Goal: Task Accomplishment & Management: Complete application form

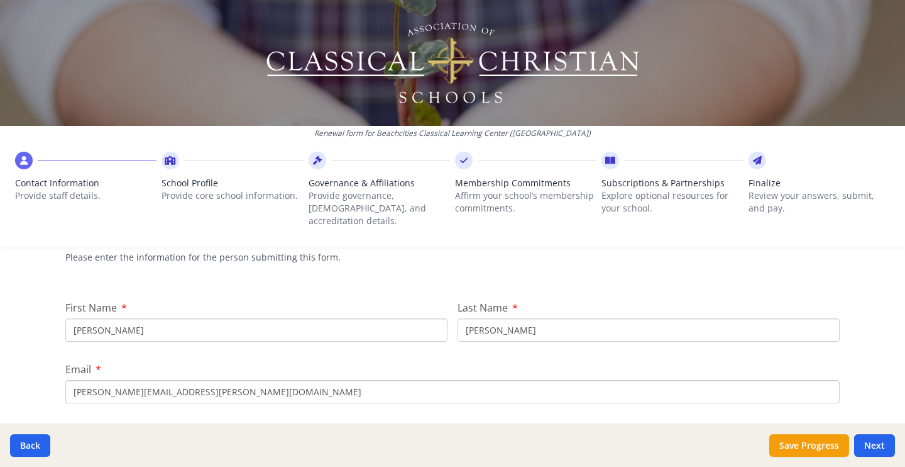
scroll to position [116, 0]
click at [375, 316] on input "[PERSON_NAME]" at bounding box center [256, 327] width 382 height 23
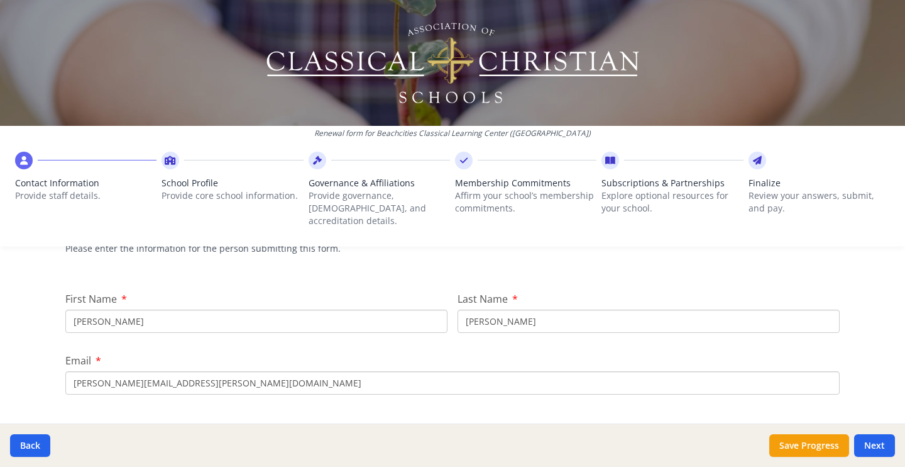
scroll to position [148, 0]
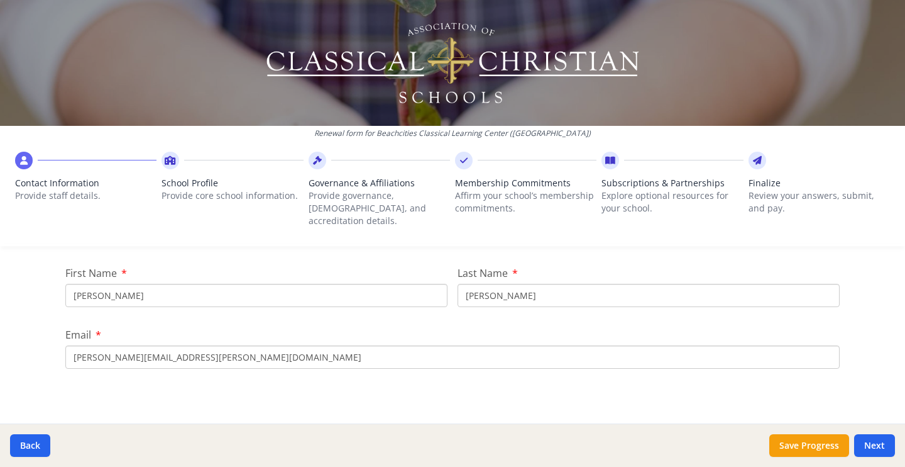
click at [329, 289] on input "[PERSON_NAME]" at bounding box center [256, 295] width 382 height 23
type input "[PERSON_NAME]"
click at [577, 284] on input "[PERSON_NAME]" at bounding box center [649, 295] width 382 height 23
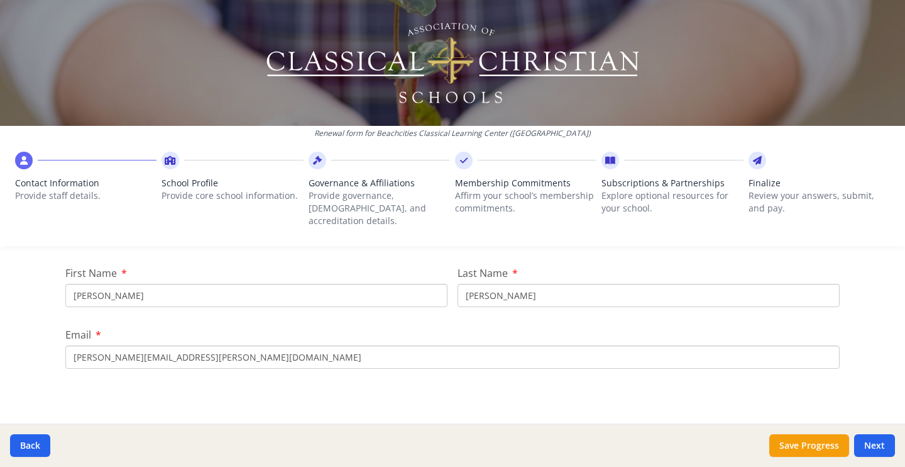
click at [577, 284] on input "[PERSON_NAME]" at bounding box center [649, 295] width 382 height 23
click at [479, 345] on input "[PERSON_NAME][EMAIL_ADDRESS][PERSON_NAME][DOMAIN_NAME]" at bounding box center [452, 356] width 775 height 23
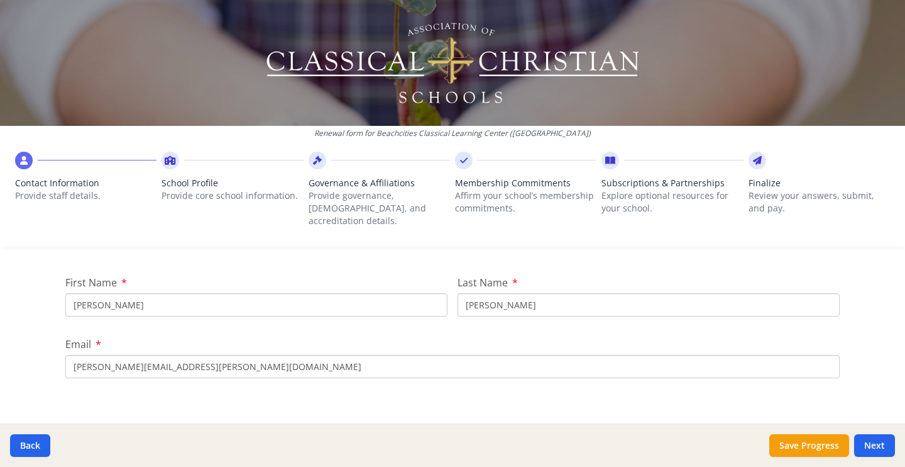
scroll to position [138, 0]
type input "[PERSON_NAME]"
click at [408, 294] on input "[PERSON_NAME]" at bounding box center [256, 305] width 382 height 23
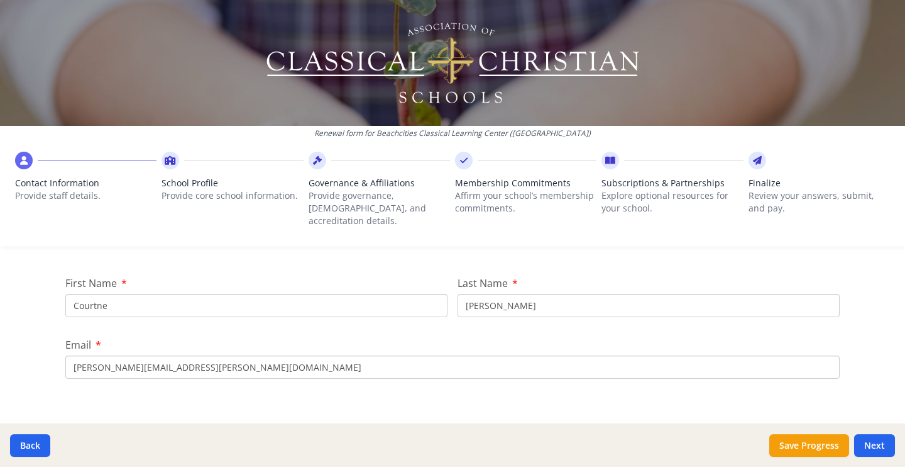
type input "[PERSON_NAME]"
type input "[PERSON_NAME][EMAIL_ADDRESS][PERSON_NAME][DOMAIN_NAME]"
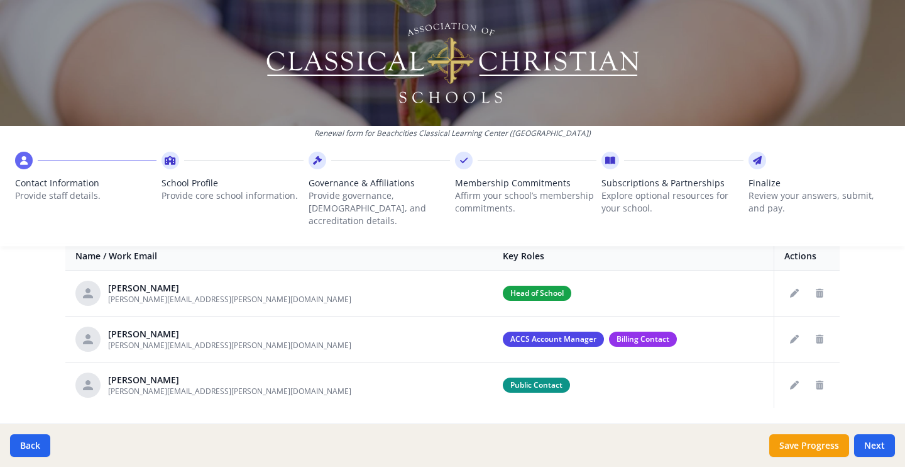
scroll to position [524, 0]
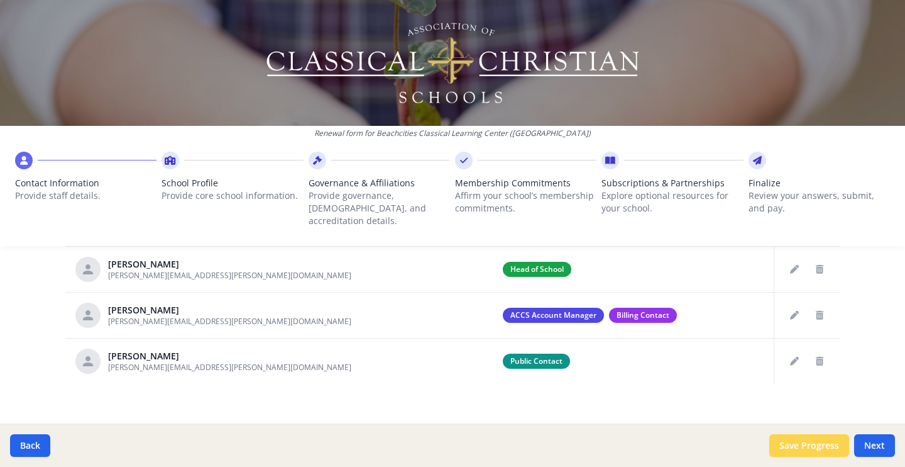
click at [831, 451] on button "Save Progress" at bounding box center [810, 445] width 80 height 23
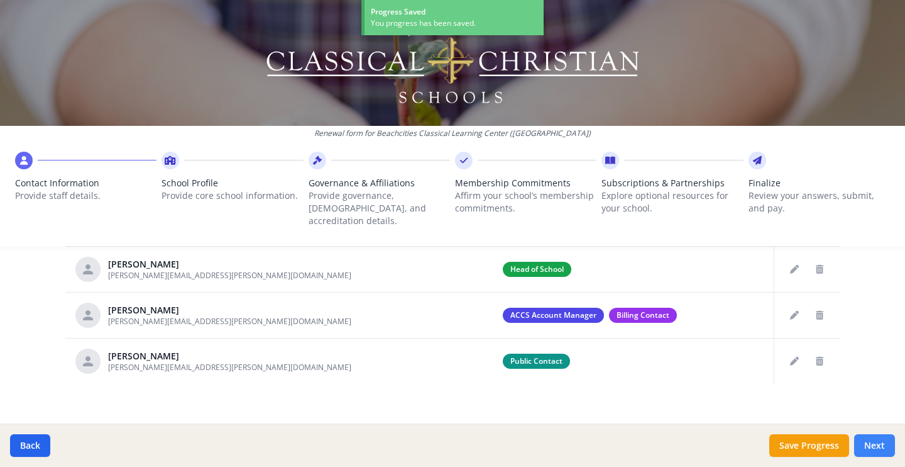
click at [871, 448] on button "Next" at bounding box center [875, 445] width 41 height 23
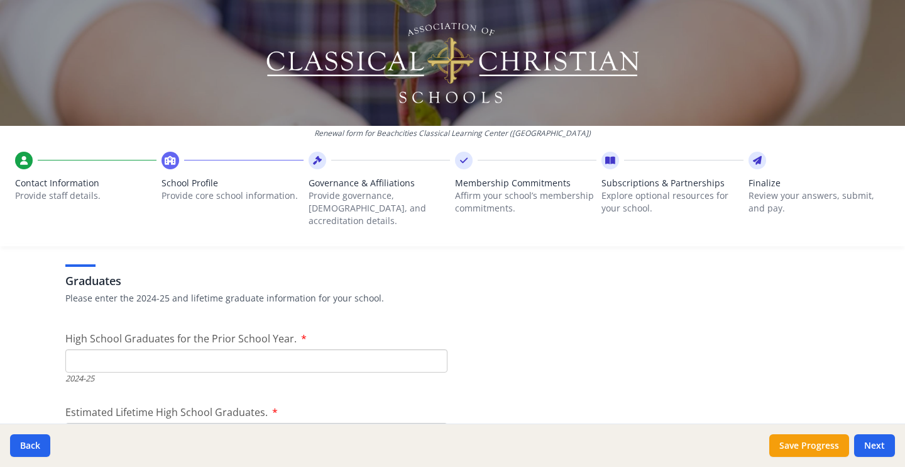
scroll to position [1779, 0]
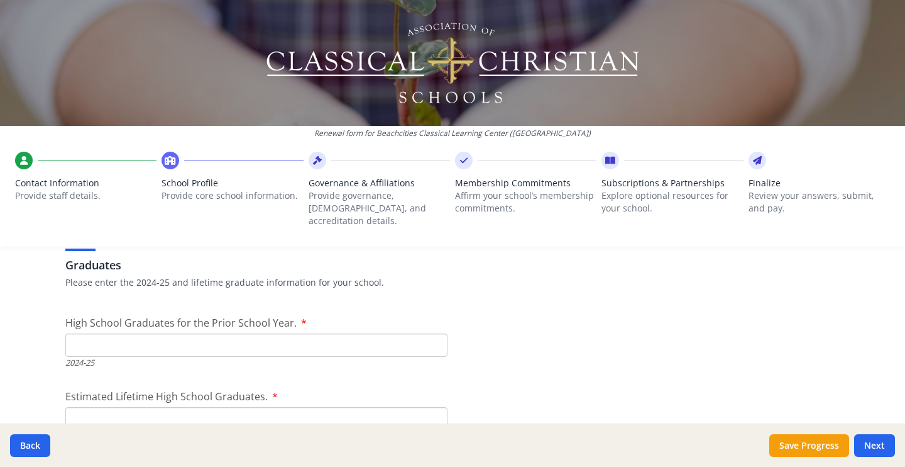
click at [298, 336] on input "High School Graduates for the Prior School Year." at bounding box center [256, 344] width 382 height 23
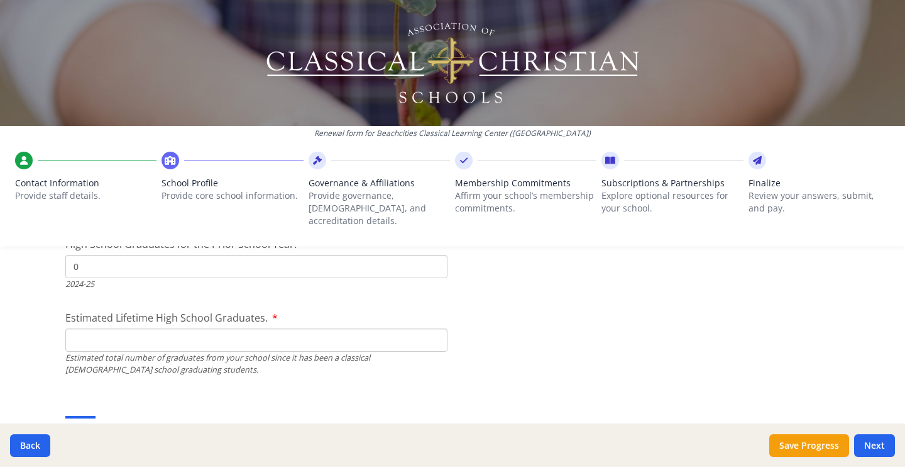
scroll to position [1859, 0]
type input "0"
click at [289, 333] on input "Estimated Lifetime High School Graduates." at bounding box center [256, 338] width 382 height 23
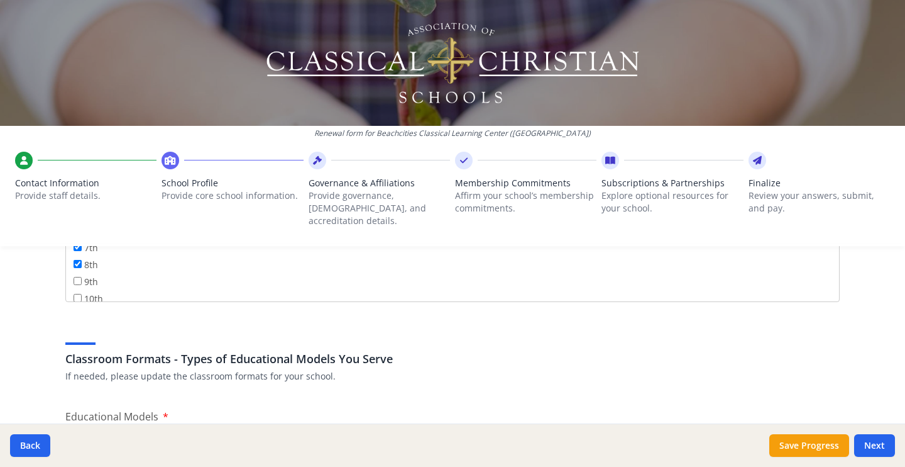
scroll to position [113, 0]
type input "100"
click at [69, 258] on div "Pre-K Kindergarten 1st 2nd 3rd 4th 5th 6th 7th 8th 9th 10th 11th 12th" at bounding box center [452, 255] width 775 height 94
click at [75, 272] on input "9th" at bounding box center [78, 276] width 8 height 8
checkbox input "true"
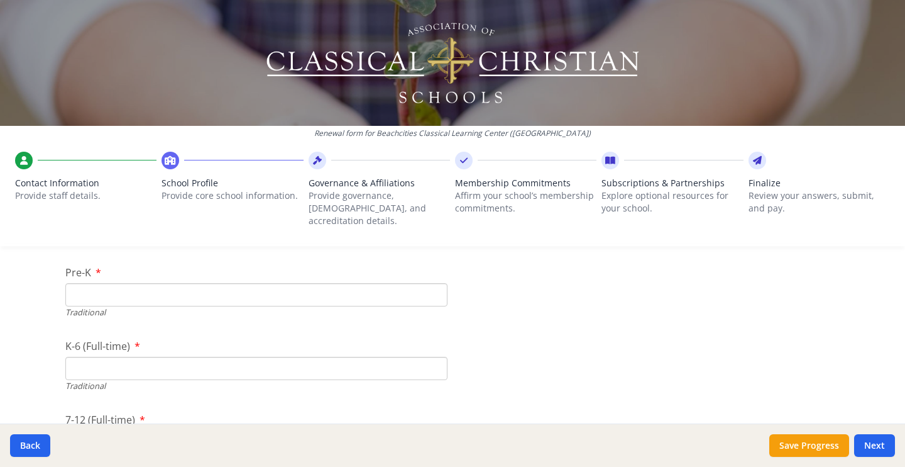
scroll to position [2666, 0]
click at [163, 306] on div "K-6 (Full-time) Traditional" at bounding box center [256, 329] width 382 height 53
click at [163, 321] on input "K-6 (Full-time)" at bounding box center [256, 332] width 382 height 23
type input "74"
click at [171, 401] on input "7-12 (Full-time)" at bounding box center [256, 406] width 382 height 23
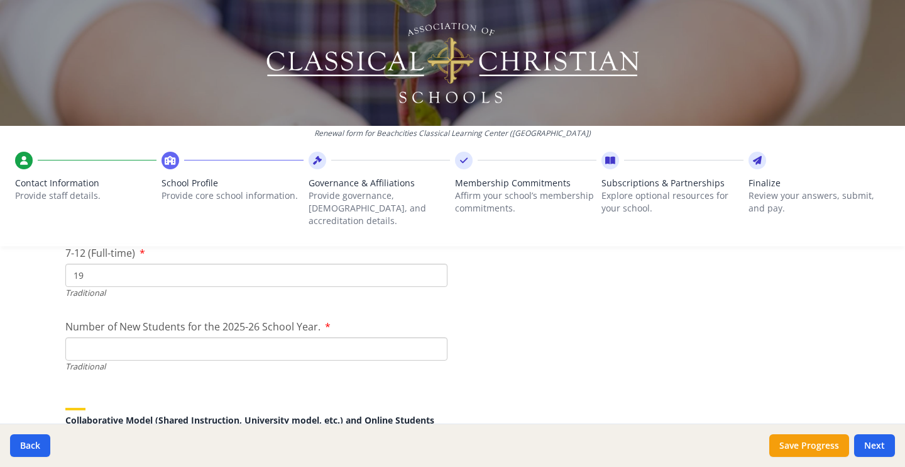
scroll to position [2799, 0]
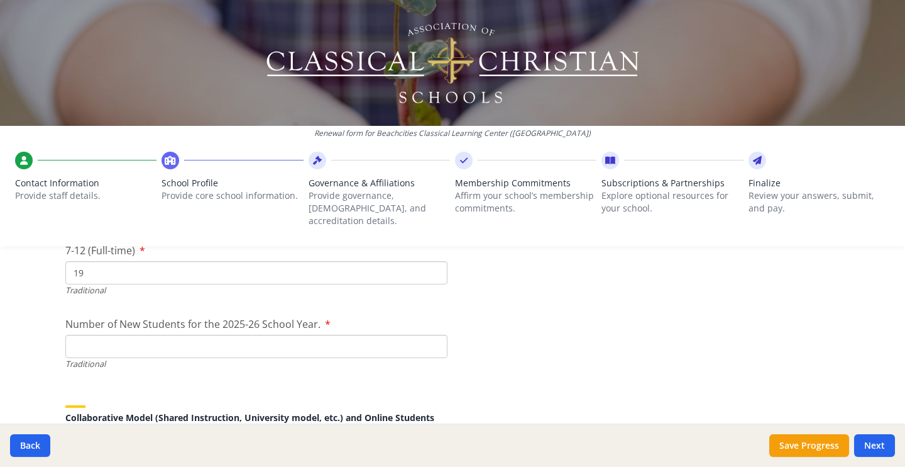
type input "19"
click at [400, 335] on input "Number of New Students for the 2025-26 School Year." at bounding box center [256, 346] width 382 height 23
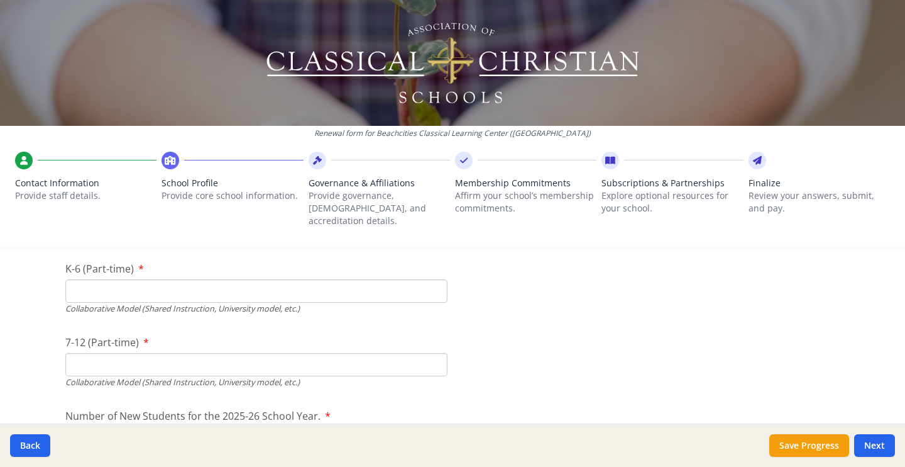
scroll to position [3011, 0]
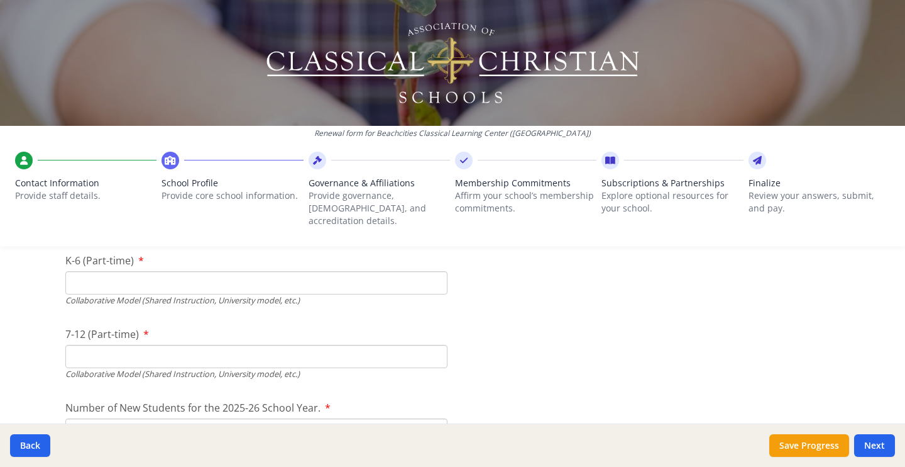
type input "26"
click at [304, 271] on input "K-6 (Part-time)" at bounding box center [256, 282] width 382 height 23
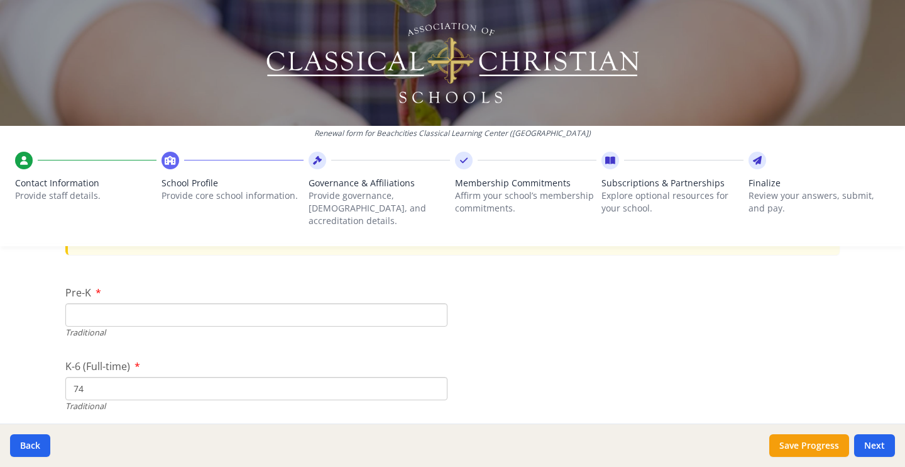
scroll to position [2589, 0]
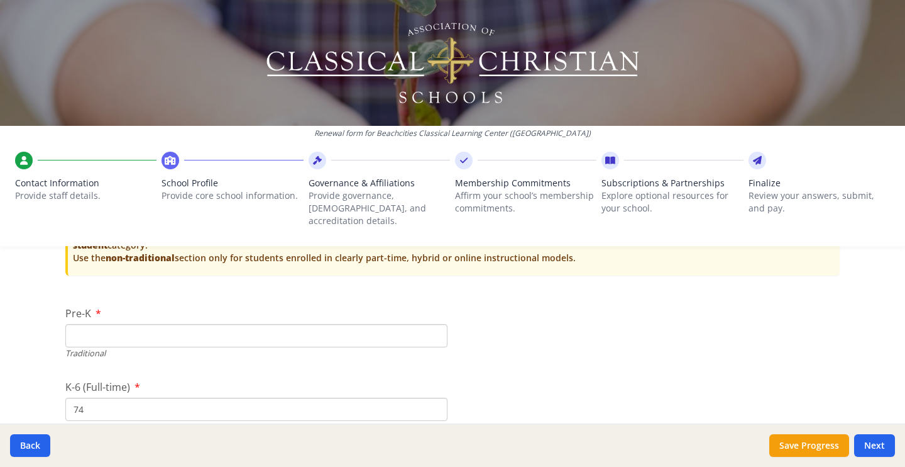
type input "0"
click at [334, 324] on input "Pre-K" at bounding box center [256, 335] width 382 height 23
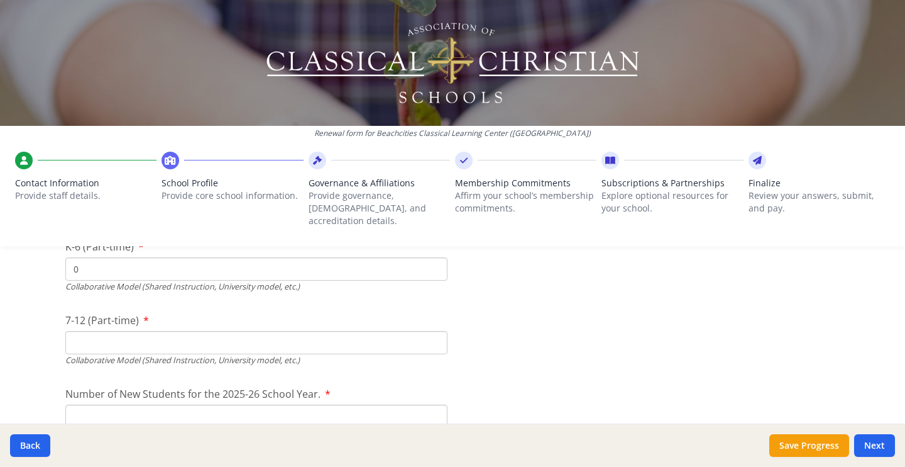
scroll to position [2964, 0]
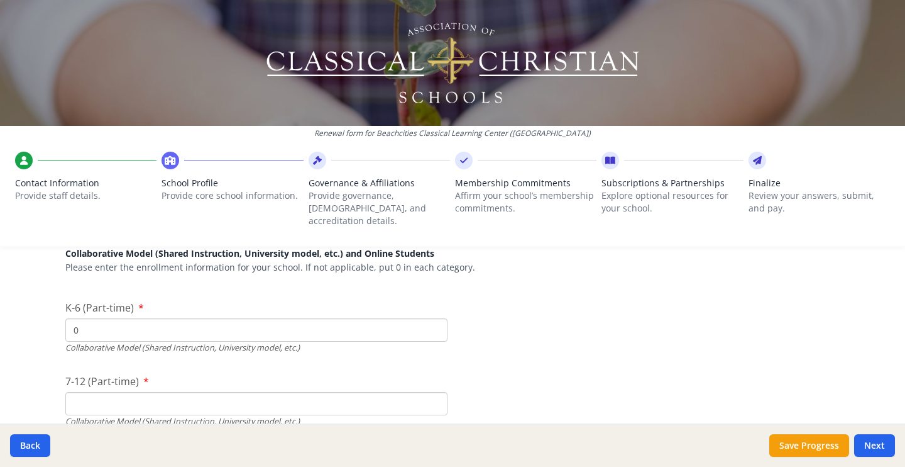
type input "0"
click at [300, 392] on input "7-12 (Part-time)" at bounding box center [256, 403] width 382 height 23
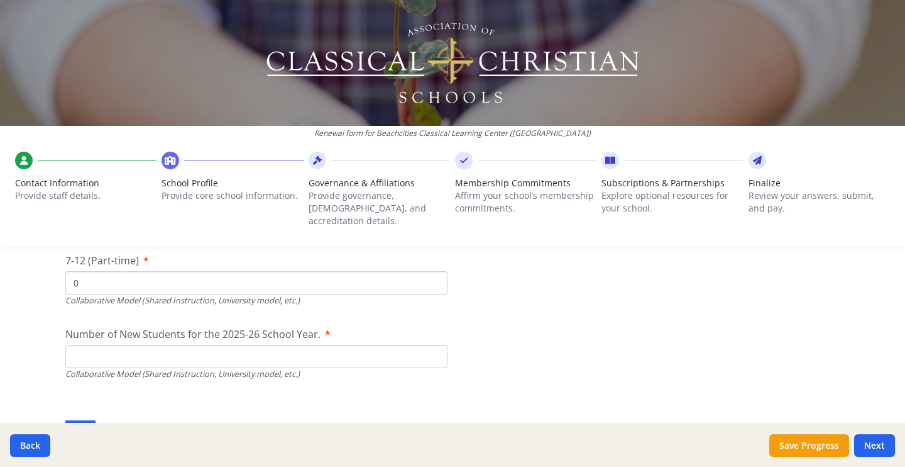
scroll to position [3085, 0]
type input "0"
click at [274, 72] on input "Number of New Students for the 2025-26 School Year." at bounding box center [256, 60] width 382 height 23
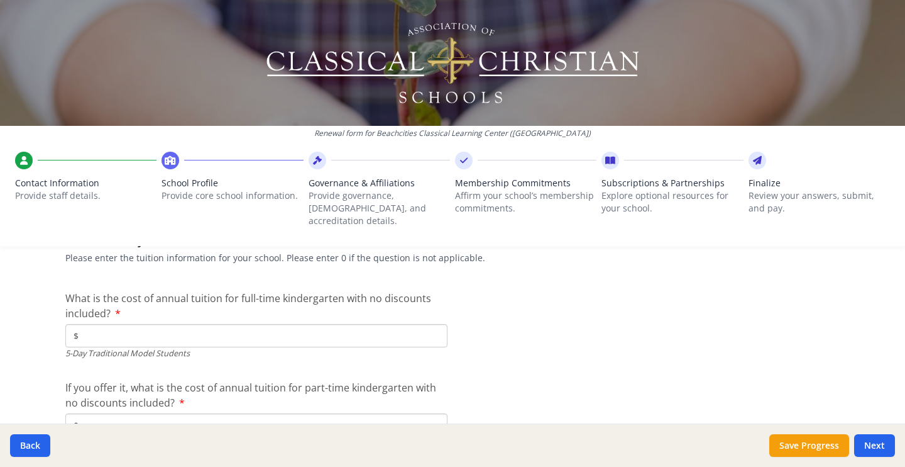
scroll to position [3284, 0]
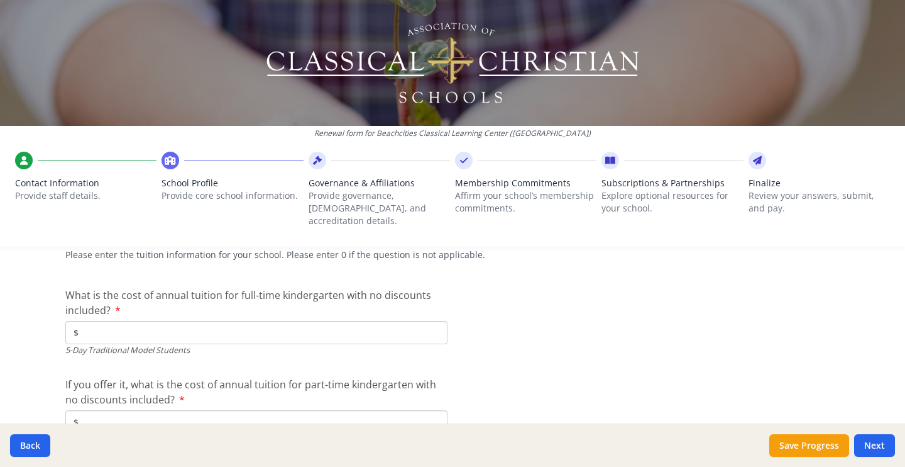
type input "0"
click at [297, 321] on input "$" at bounding box center [256, 332] width 382 height 23
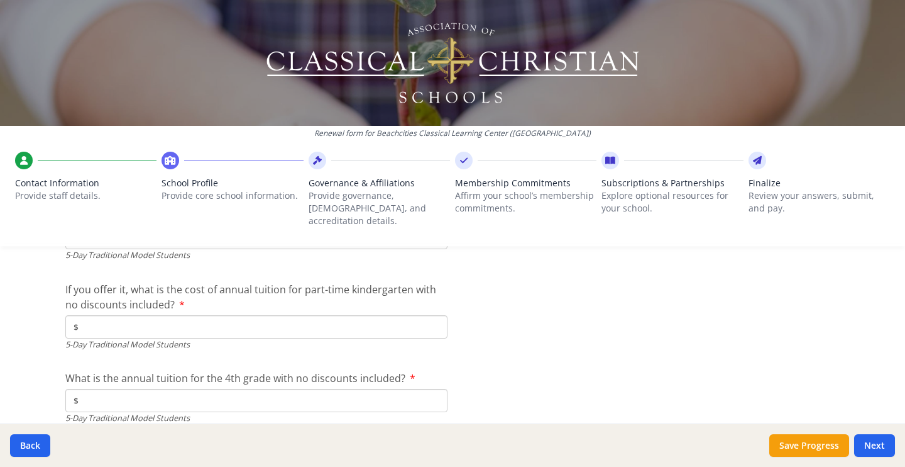
scroll to position [3380, 0]
type input "$7 250"
click at [258, 313] on input "$" at bounding box center [256, 324] width 382 height 23
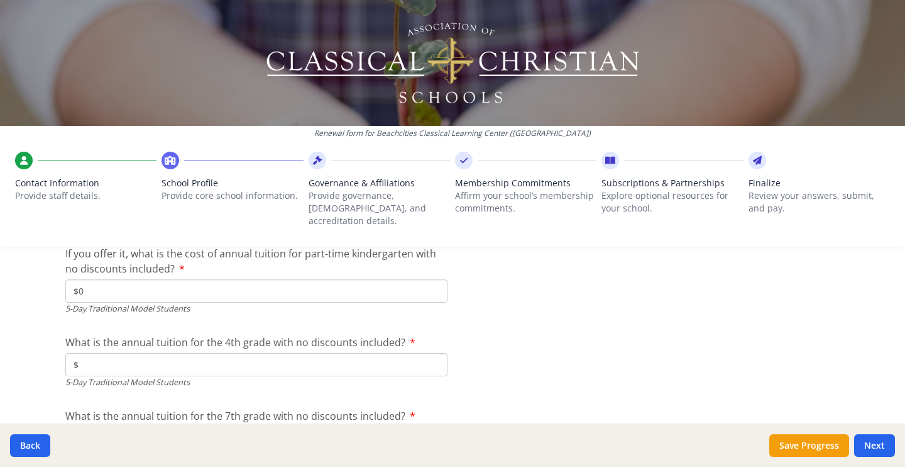
scroll to position [3438, 0]
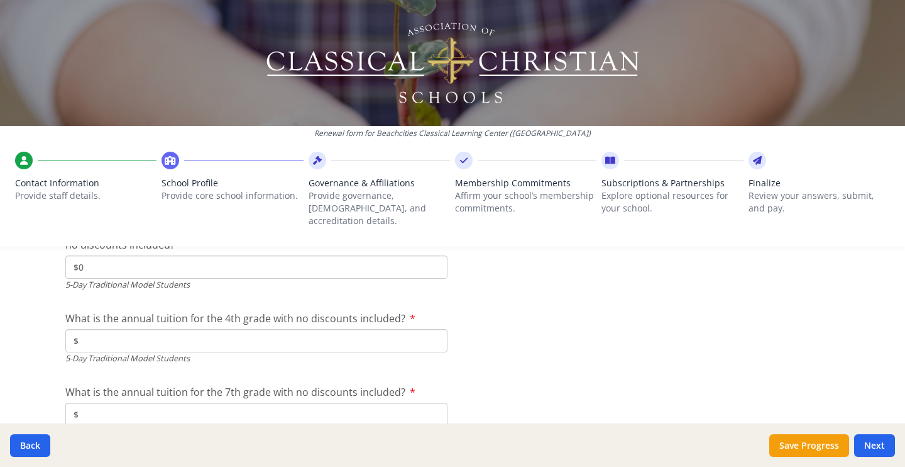
type input "$0"
click at [254, 329] on input "$" at bounding box center [256, 340] width 382 height 23
type input "$7 250"
click at [245, 405] on input "$" at bounding box center [256, 413] width 382 height 23
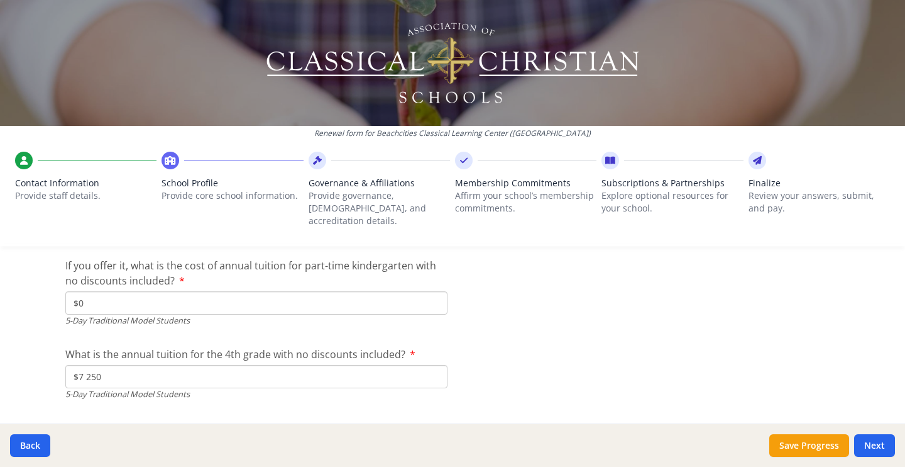
scroll to position [3399, 0]
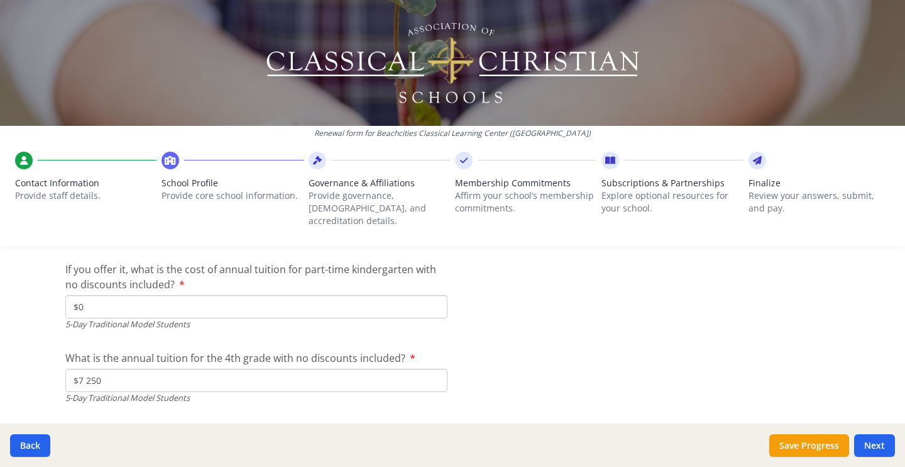
type input "$7 250"
click at [215, 295] on input "$0" at bounding box center [256, 306] width 382 height 23
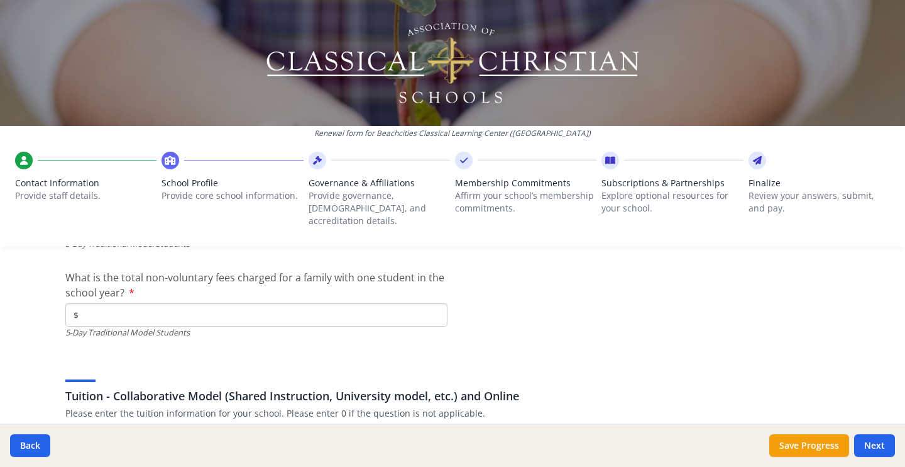
scroll to position [3704, 0]
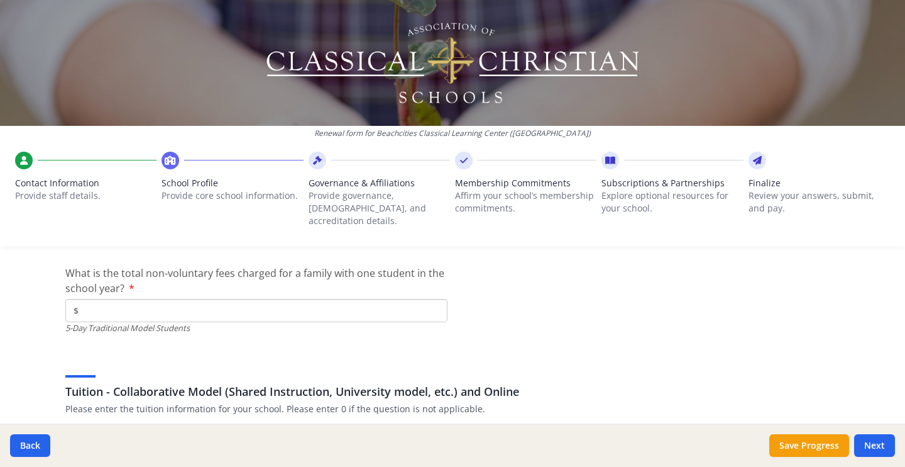
type input "$"
click at [190, 299] on input "$" at bounding box center [256, 310] width 382 height 23
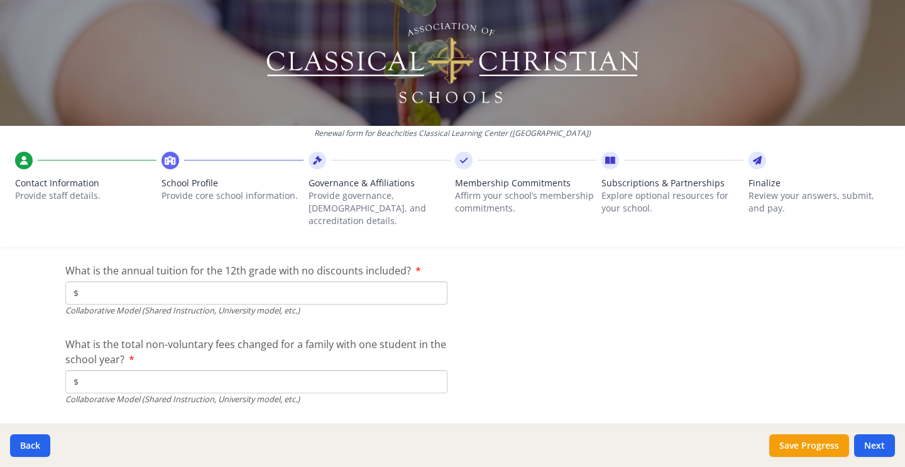
scroll to position [4229, 0]
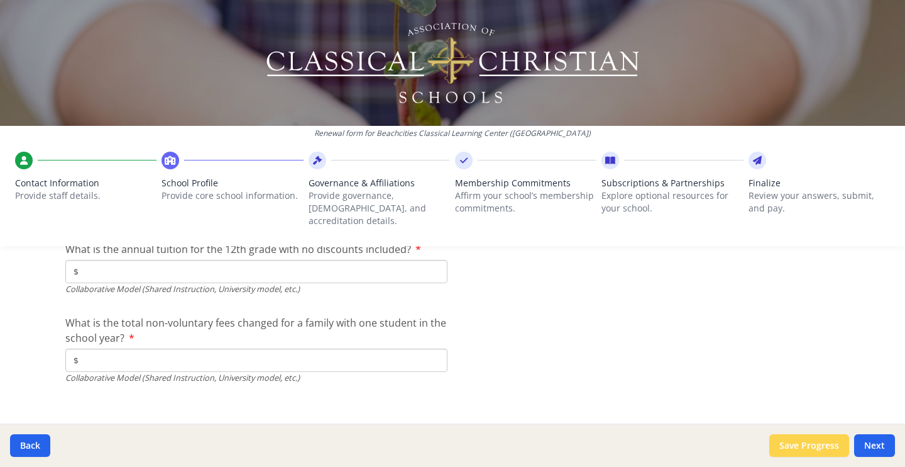
type input "$7 625"
click at [819, 444] on button "Save Progress" at bounding box center [810, 445] width 80 height 23
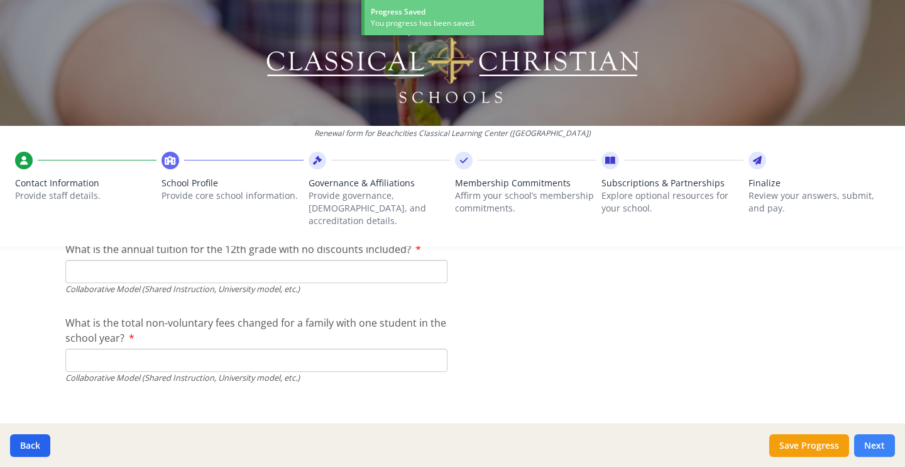
click at [870, 450] on button "Next" at bounding box center [875, 445] width 41 height 23
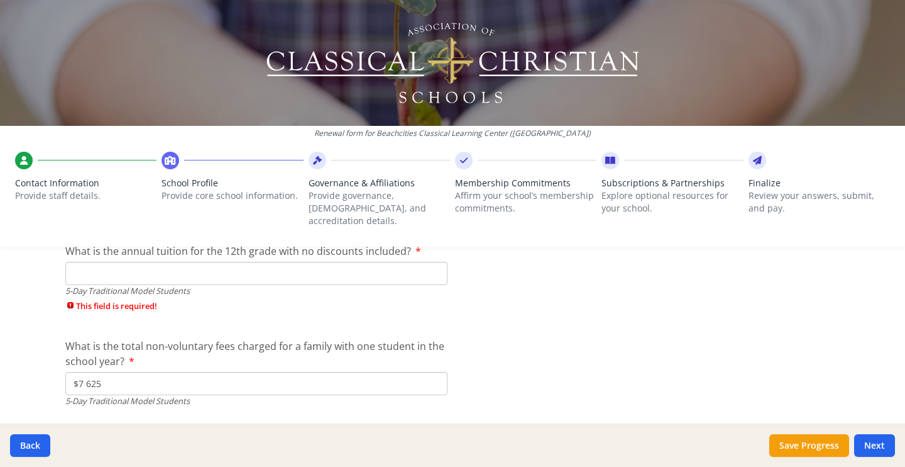
scroll to position [3680, 0]
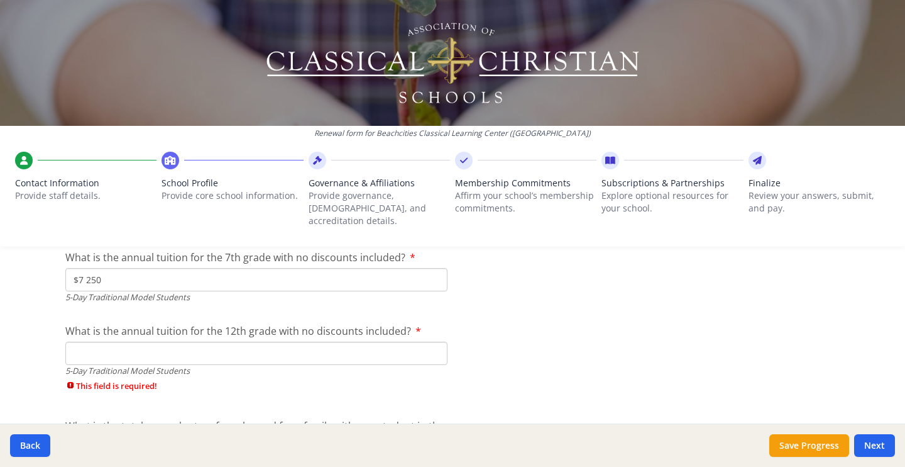
click at [404, 341] on input "What is the annual tuition for the 12th grade with no discounts included?" at bounding box center [256, 352] width 382 height 23
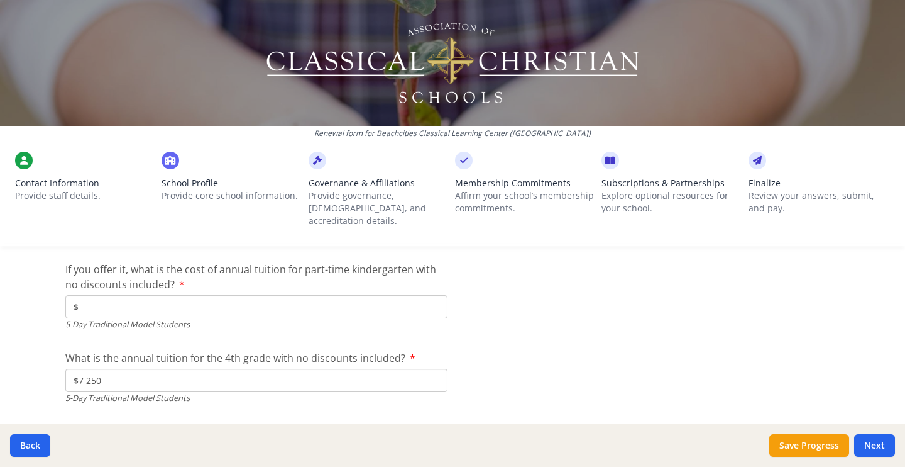
scroll to position [3505, 0]
type input "$0"
click at [341, 319] on div "5-Day Traditional Model Students" at bounding box center [256, 325] width 382 height 12
click at [341, 296] on input "$" at bounding box center [256, 307] width 382 height 23
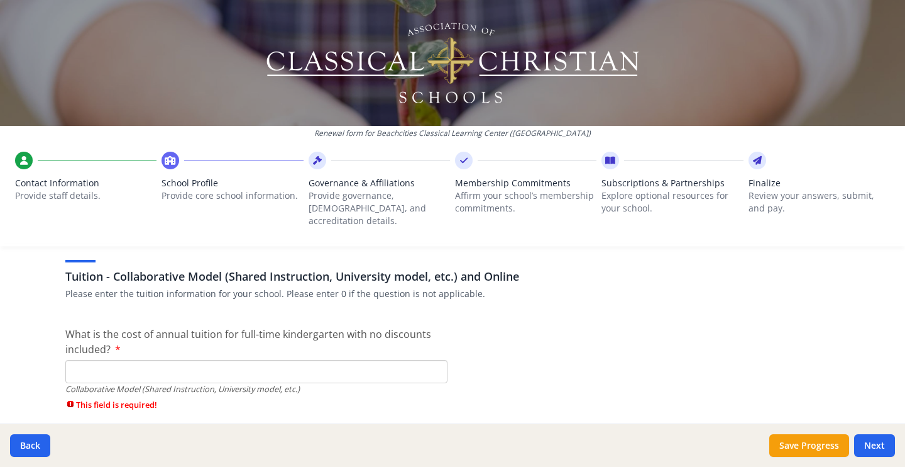
scroll to position [3950, 0]
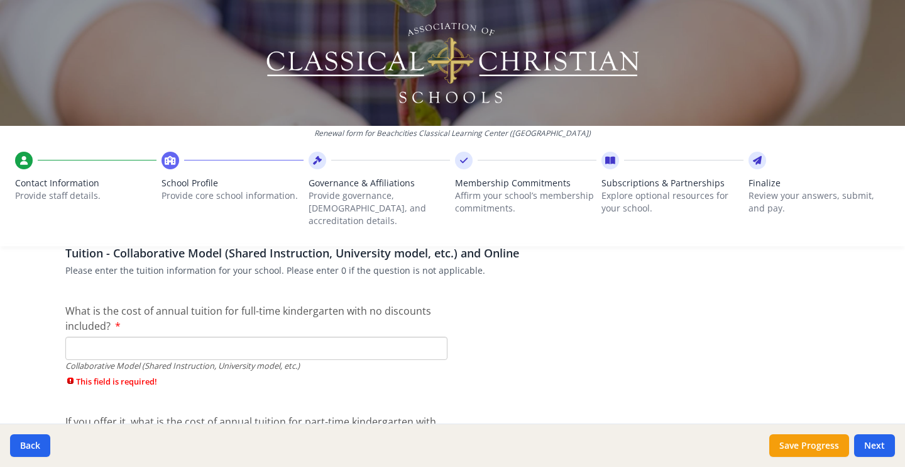
type input "$0"
click at [316, 336] on input "What is the cost of annual tuition for full-time kindergarten with no discounts…" at bounding box center [256, 347] width 382 height 23
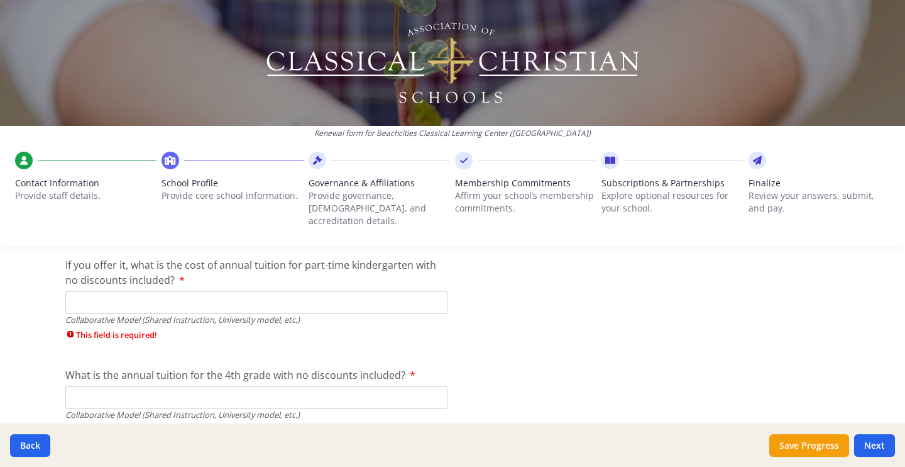
scroll to position [4094, 0]
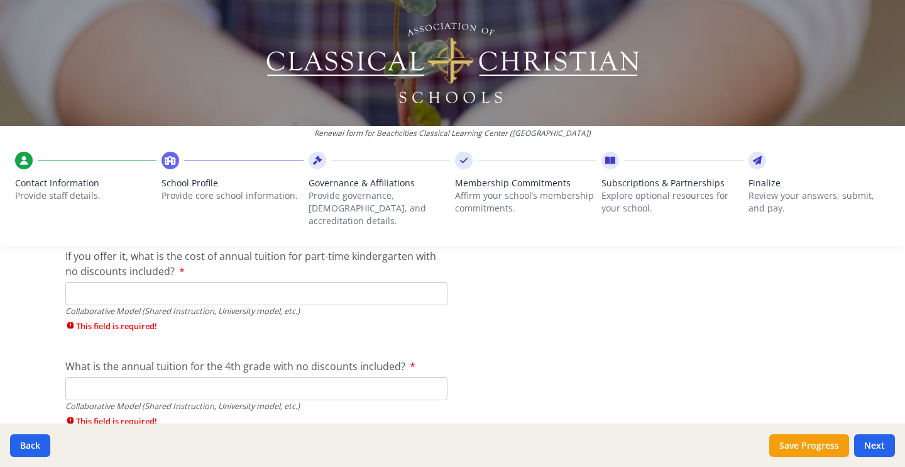
type input "$0"
click at [288, 282] on input "If you offer it, what is the cost of annual tuition for part-time kindergarten …" at bounding box center [256, 293] width 382 height 23
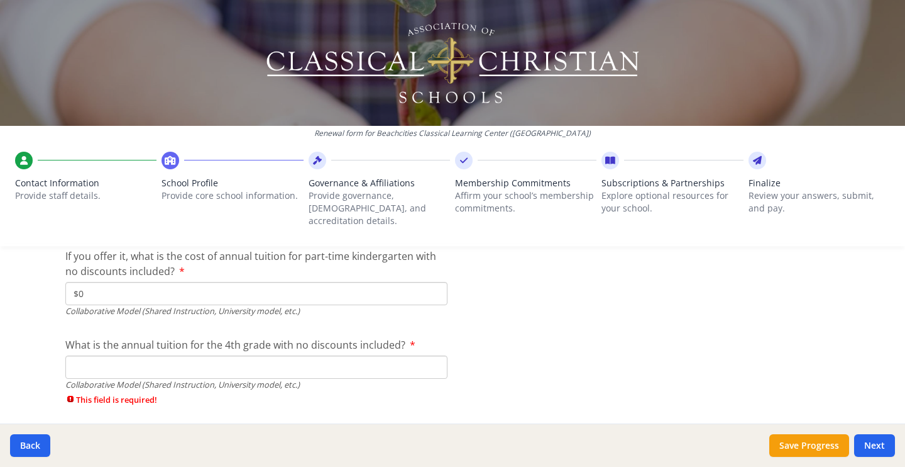
type input "$0"
click at [282, 362] on input "What is the annual tuition for the 4th grade with no discounts included?" at bounding box center [256, 366] width 382 height 23
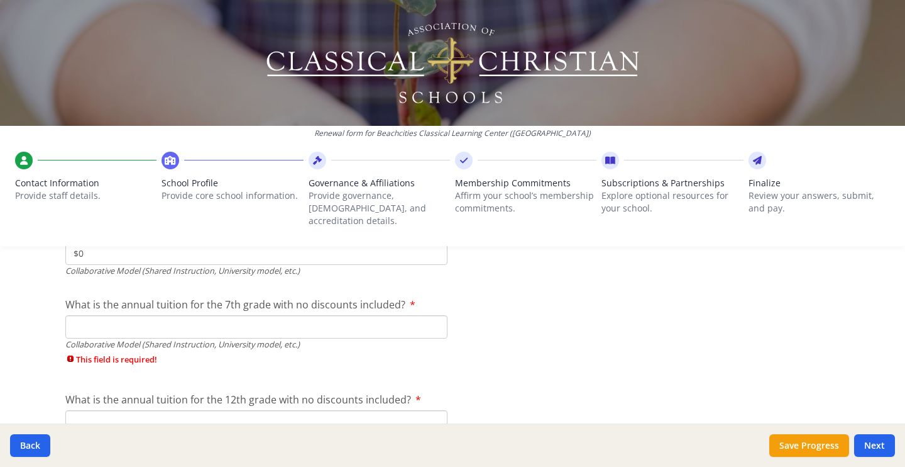
scroll to position [4213, 0]
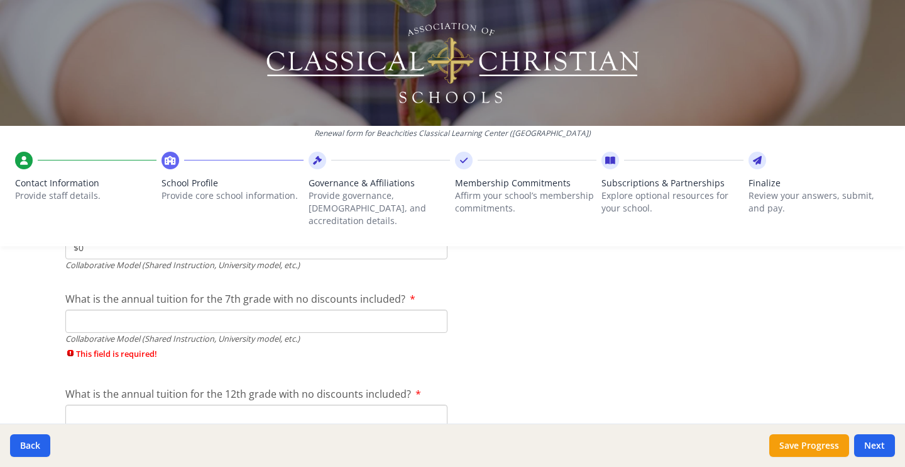
type input "$0"
click at [269, 309] on input "What is the annual tuition for the 7th grade with no discounts included?" at bounding box center [256, 320] width 382 height 23
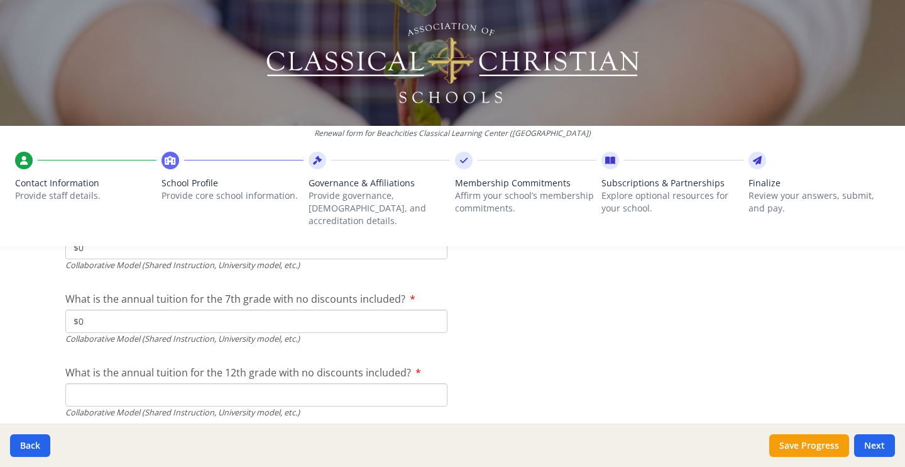
type input "$0"
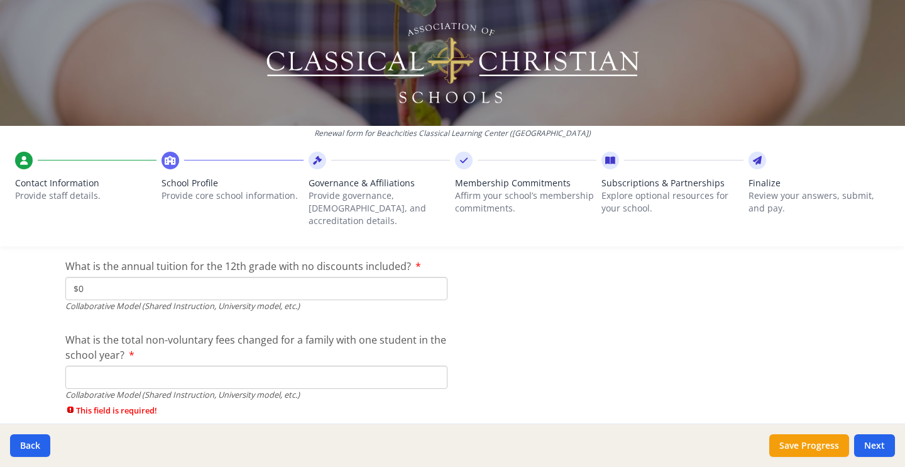
scroll to position [4328, 0]
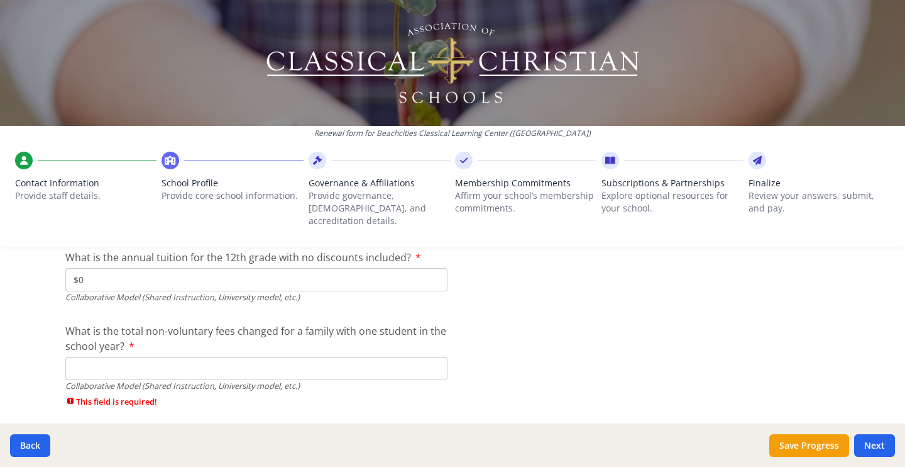
type input "$0"
click at [269, 360] on input "What is the total non-voluntary fees changed for a family with one student in t…" at bounding box center [256, 368] width 382 height 23
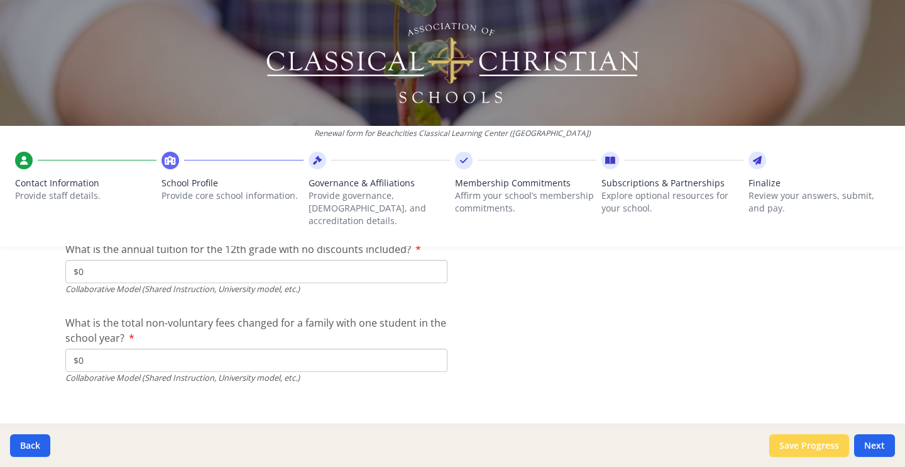
type input "$0"
click at [815, 442] on button "Save Progress" at bounding box center [810, 445] width 80 height 23
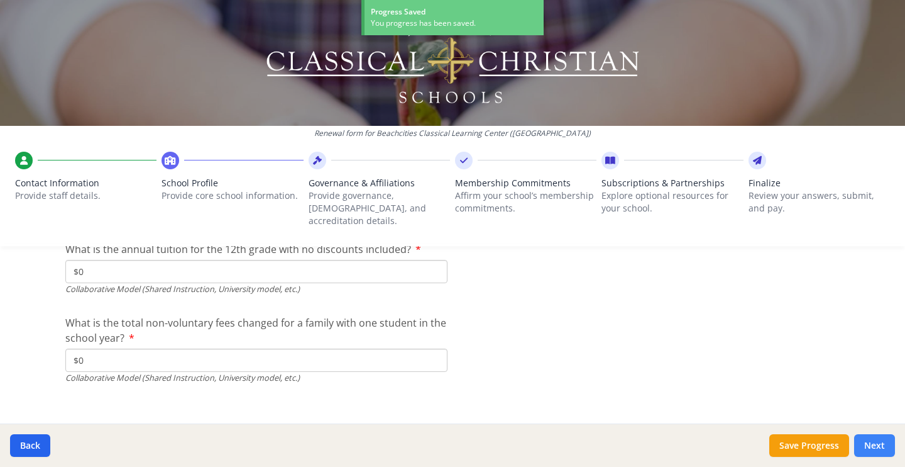
click at [889, 448] on button "Next" at bounding box center [875, 445] width 41 height 23
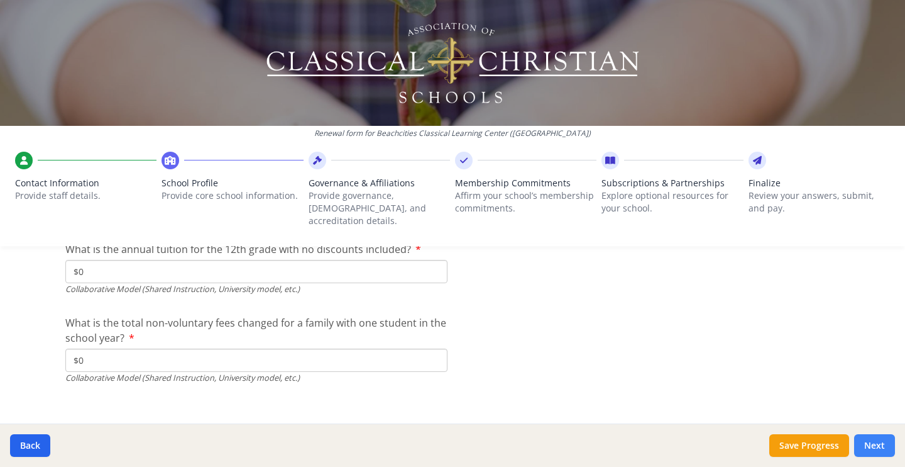
click at [875, 441] on button "Next" at bounding box center [875, 445] width 41 height 23
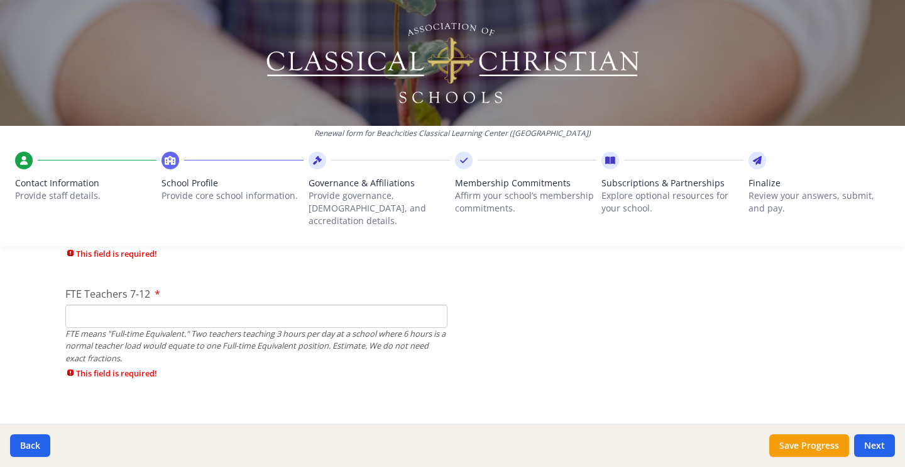
scroll to position [933, 0]
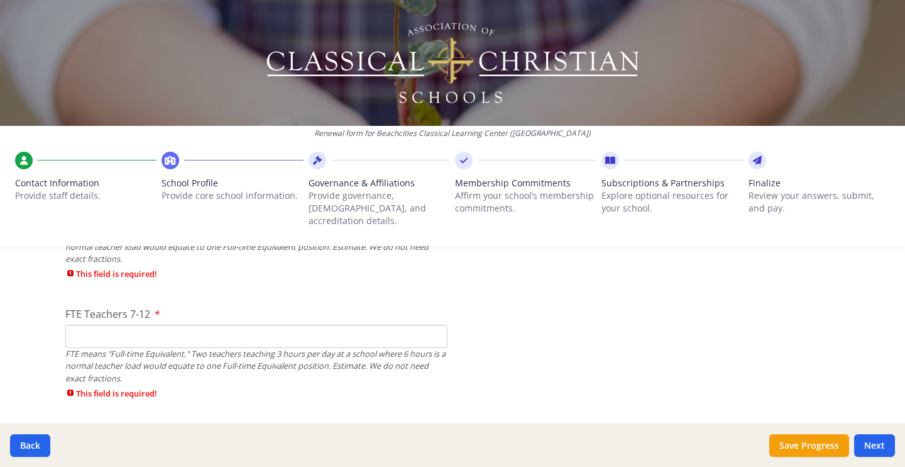
click at [407, 330] on input "FTE Teachers 7-12" at bounding box center [256, 335] width 382 height 23
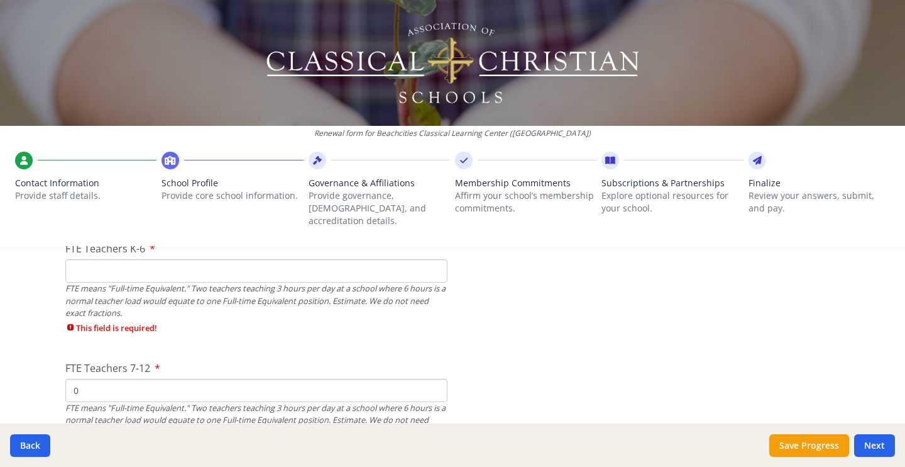
scroll to position [843, 0]
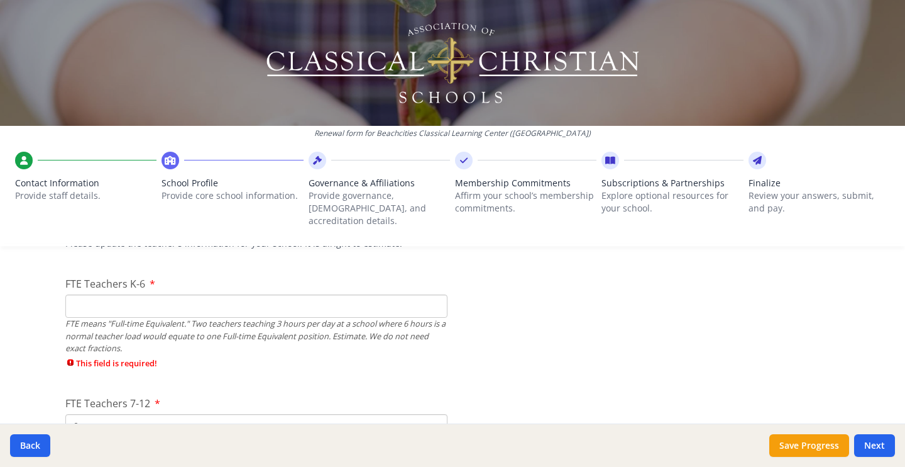
type input "0"
click at [336, 296] on input "FTE Teachers K-6" at bounding box center [256, 305] width 382 height 23
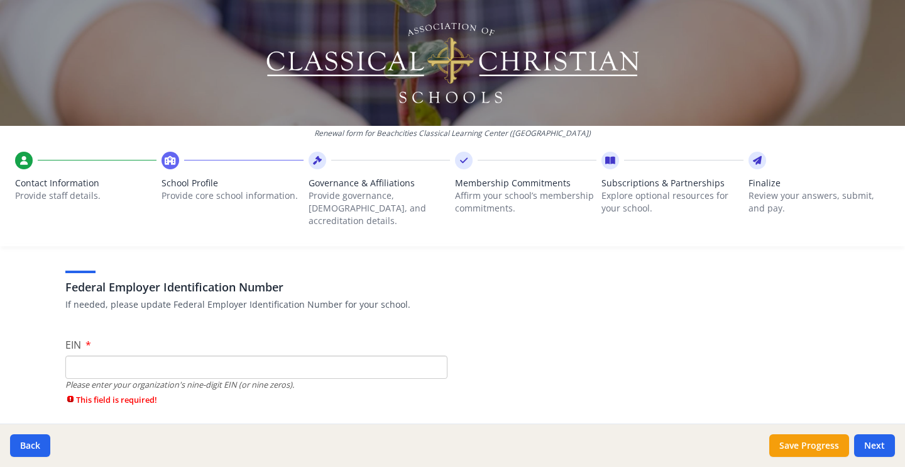
scroll to position [68, 0]
type input "0"
click at [206, 353] on input "EIN" at bounding box center [256, 364] width 382 height 23
paste input "[US_EMPLOYER_IDENTIFICATION_NUMBER]"
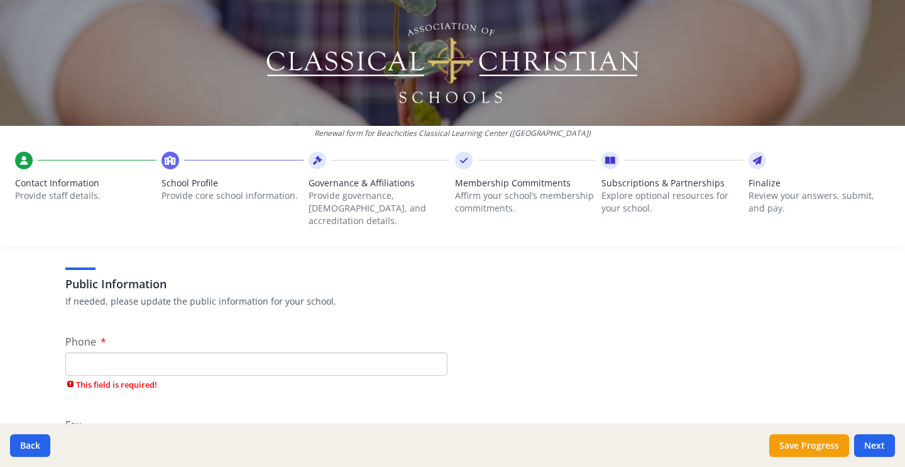
scroll to position [232, 0]
type input "[US_EMPLOYER_IDENTIFICATION_NUMBER]"
click at [218, 350] on input "Phone" at bounding box center [256, 361] width 382 height 23
type input "[PHONE_NUMBER]"
click at [147, 411] on input "Fax" at bounding box center [256, 422] width 382 height 23
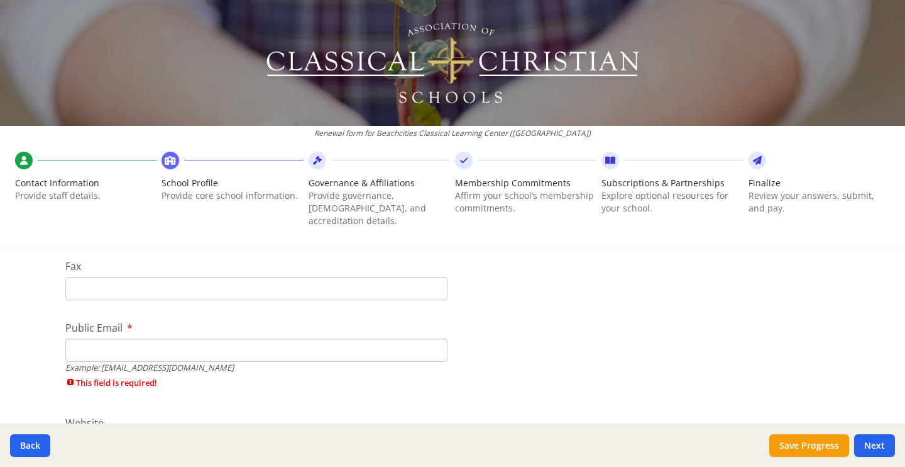
scroll to position [372, 0]
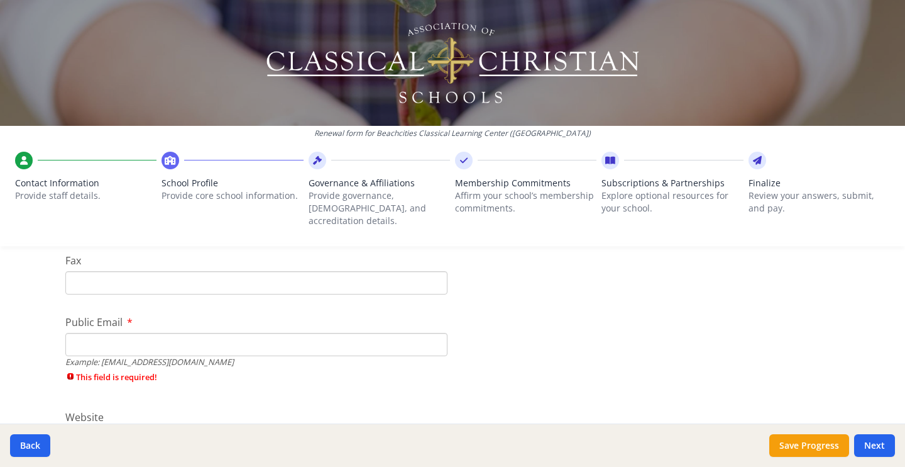
click at [156, 333] on input "Public Email" at bounding box center [256, 344] width 382 height 23
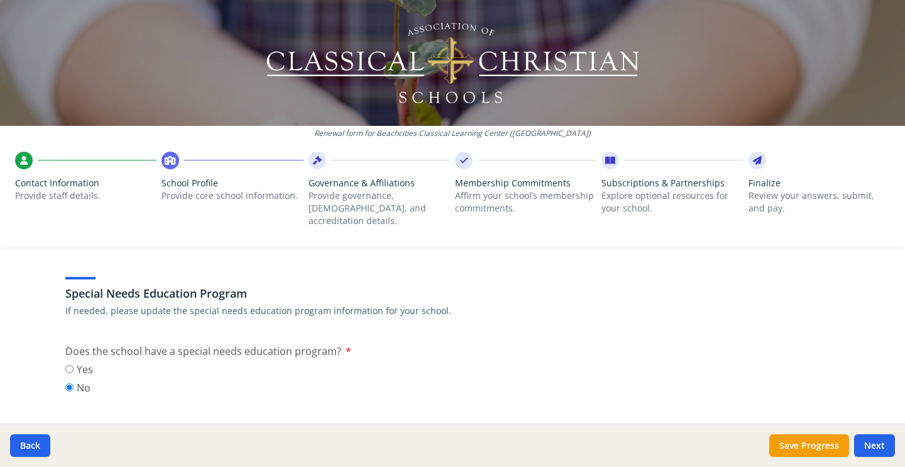
scroll to position [1432, 0]
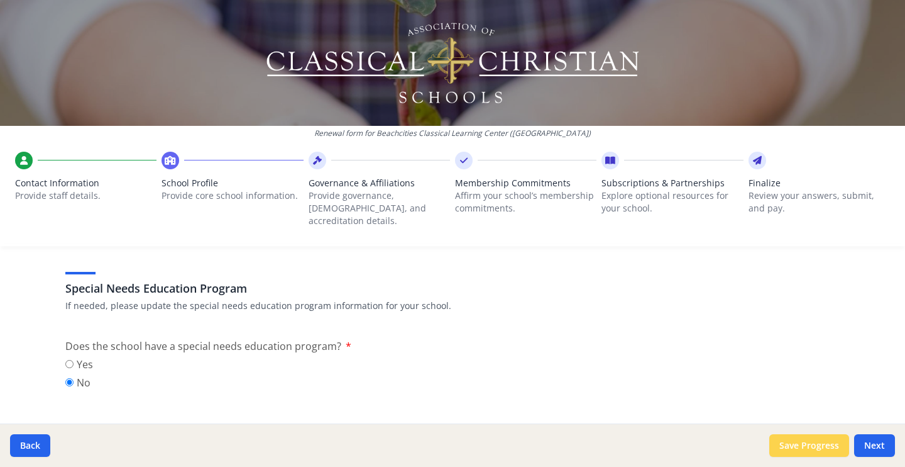
type input "[EMAIL_ADDRESS][DOMAIN_NAME]"
click at [800, 436] on button "Save Progress" at bounding box center [810, 445] width 80 height 23
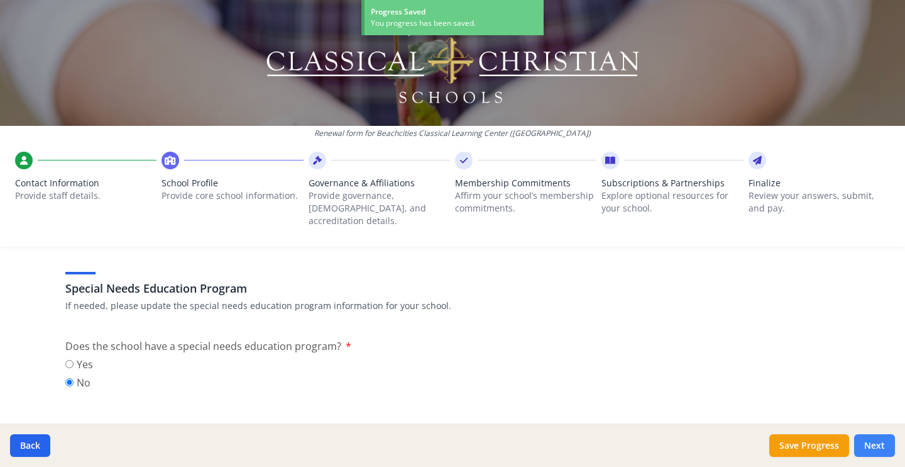
click at [881, 446] on button "Next" at bounding box center [875, 445] width 41 height 23
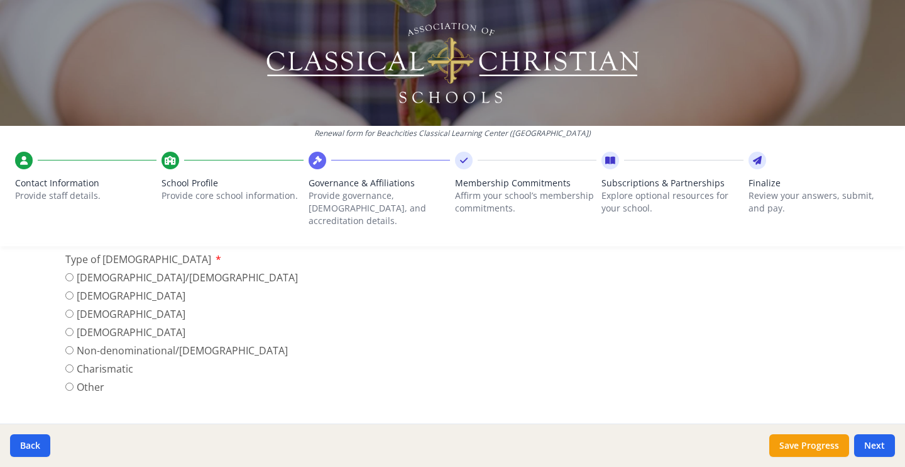
scroll to position [468, 0]
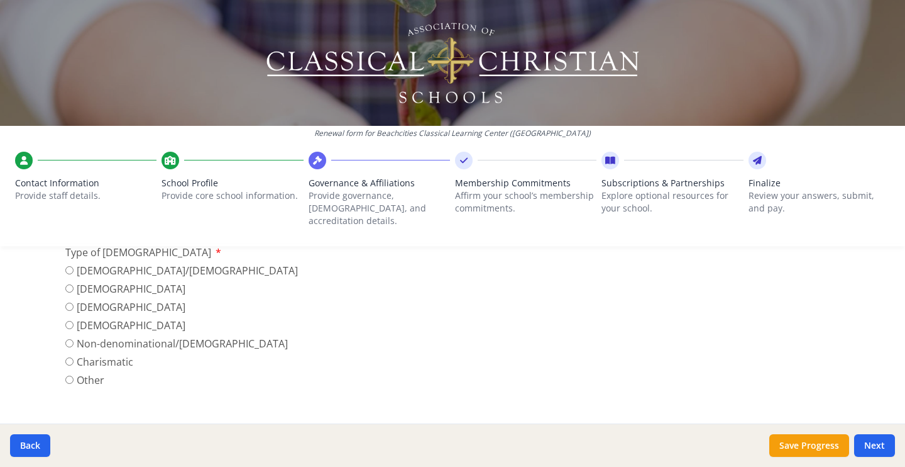
click at [76, 336] on label "Non-denominational/[DEMOGRAPHIC_DATA]" at bounding box center [181, 343] width 233 height 15
click at [74, 339] on input "Non-denominational/[DEMOGRAPHIC_DATA]" at bounding box center [69, 343] width 8 height 8
radio input "true"
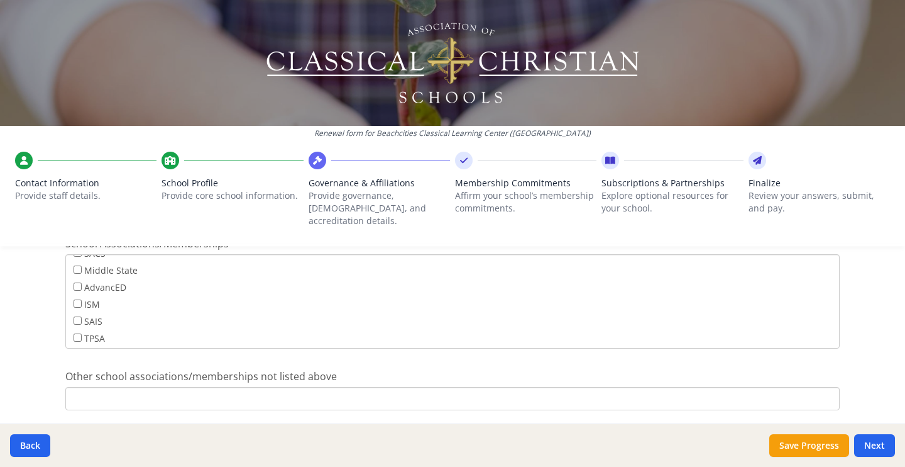
scroll to position [1018, 0]
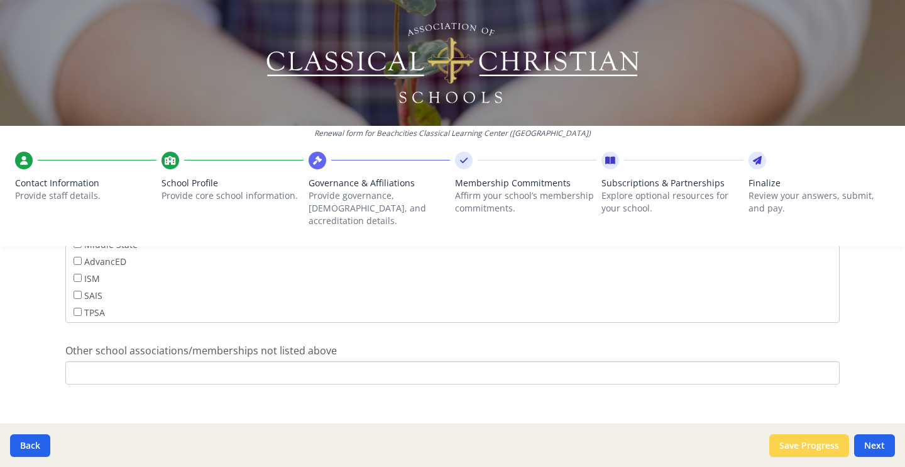
click at [819, 450] on button "Save Progress" at bounding box center [810, 445] width 80 height 23
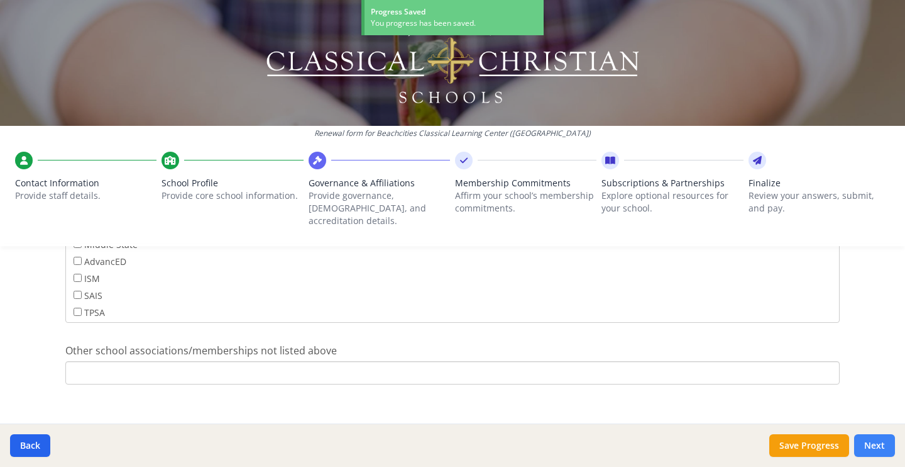
click at [882, 452] on button "Next" at bounding box center [875, 445] width 41 height 23
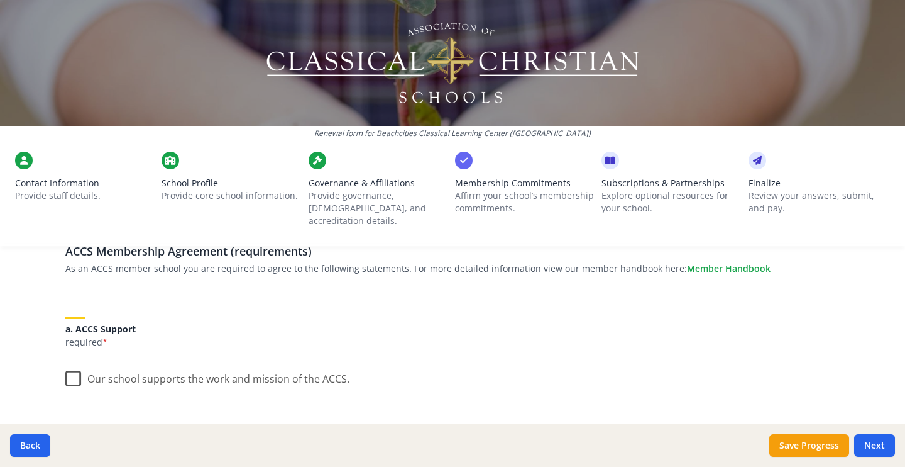
scroll to position [121, 0]
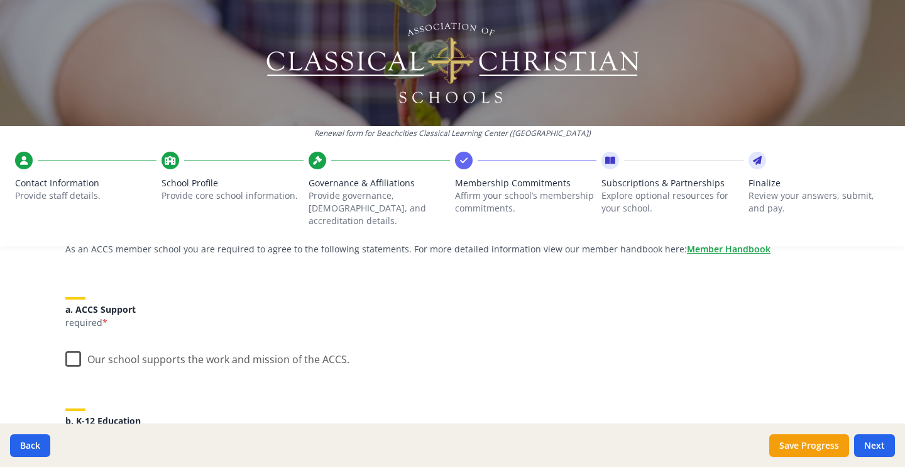
click at [68, 346] on label "Our school supports the work and mission of the ACCS." at bounding box center [207, 356] width 284 height 27
click at [0, 0] on input "Our school supports the work and mission of the ACCS." at bounding box center [0, 0] width 0 height 0
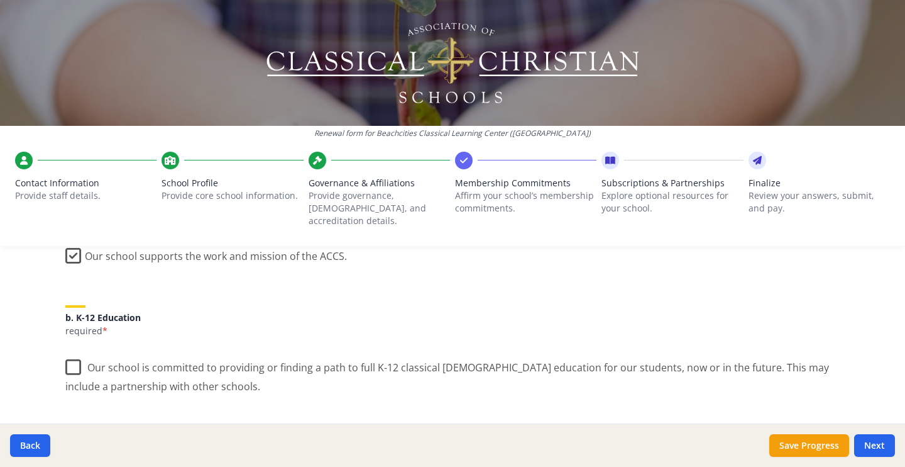
scroll to position [233, 0]
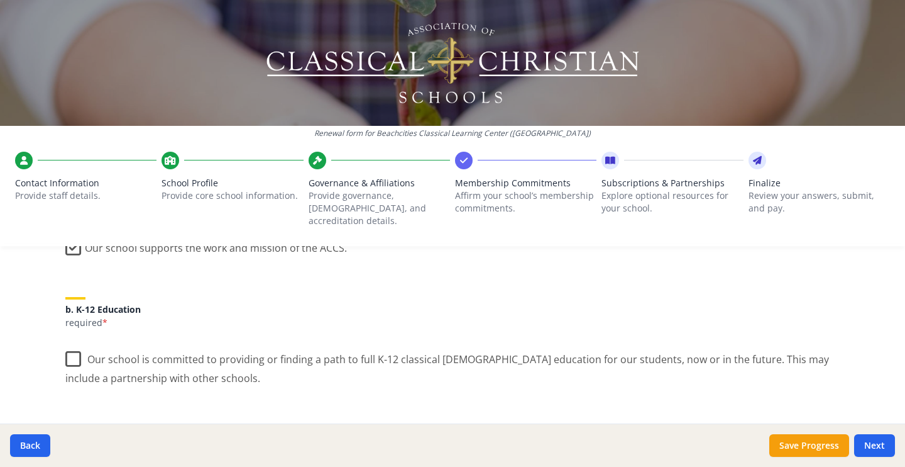
click at [72, 348] on label "Our school is committed to providing or finding a path to full K-12 classical […" at bounding box center [452, 364] width 775 height 42
click at [0, 0] on input "Our school is committed to providing or finding a path to full K-12 classical […" at bounding box center [0, 0] width 0 height 0
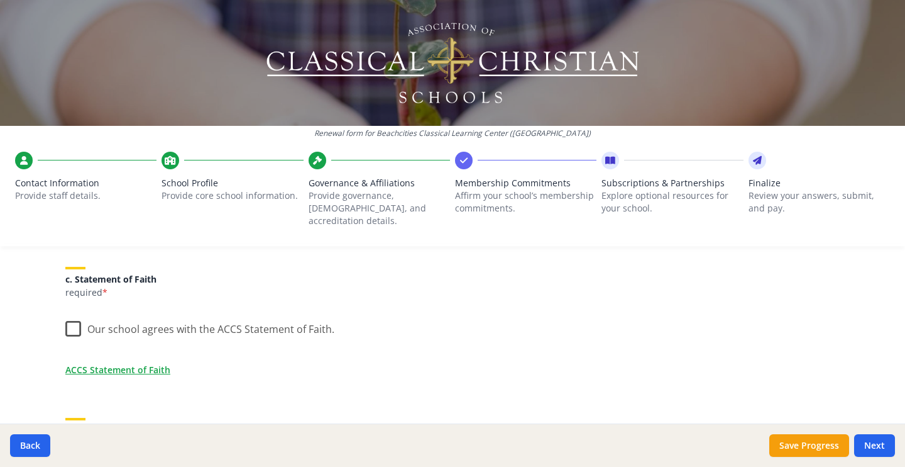
scroll to position [392, 0]
click at [79, 316] on label "Our school agrees with the ACCS Statement of Faith." at bounding box center [199, 323] width 269 height 27
click at [0, 0] on input "Our school agrees with the ACCS Statement of Faith." at bounding box center [0, 0] width 0 height 0
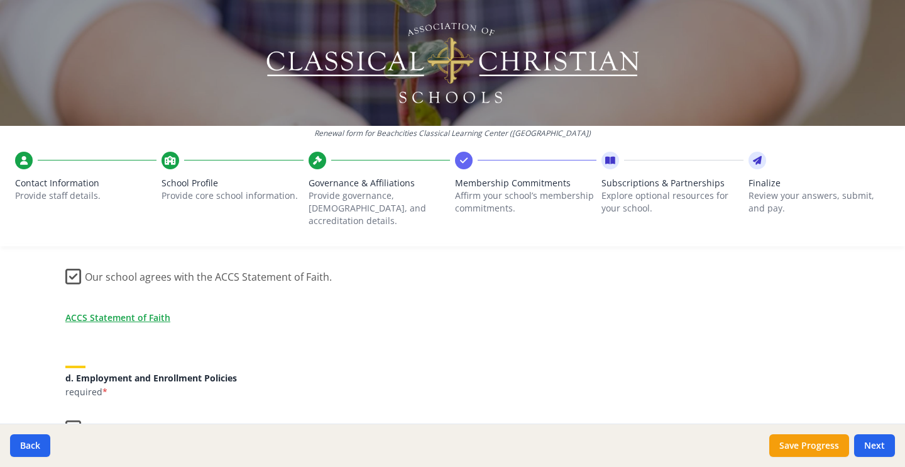
scroll to position [508, 0]
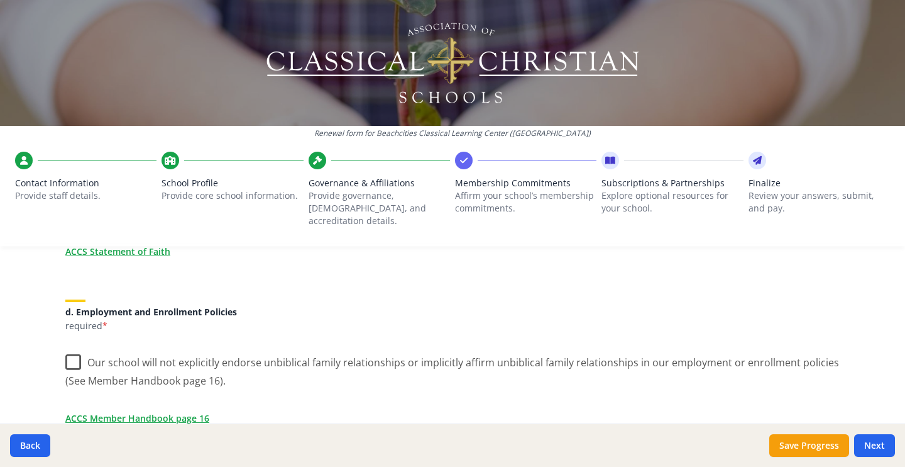
click at [83, 348] on label "Our school will not explicitly endorse unbiblical family relationships or impli…" at bounding box center [452, 367] width 775 height 42
click at [0, 0] on input "Our school will not explicitly endorse unbiblical family relationships or impli…" at bounding box center [0, 0] width 0 height 0
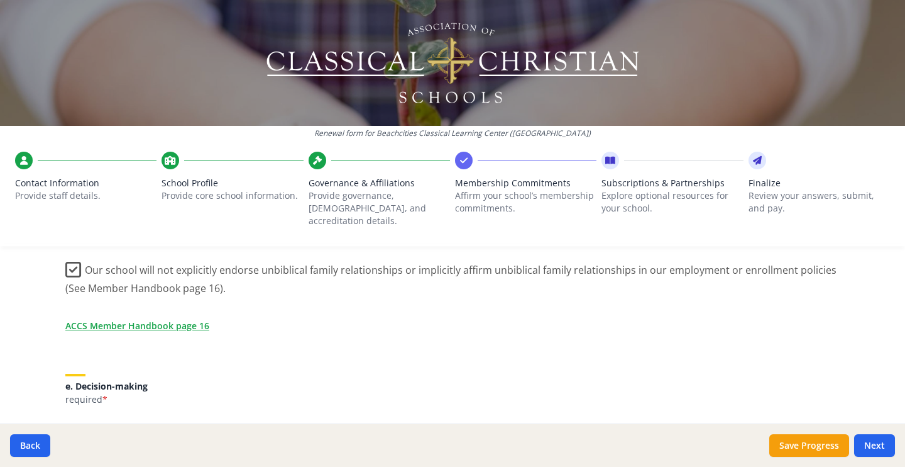
scroll to position [617, 0]
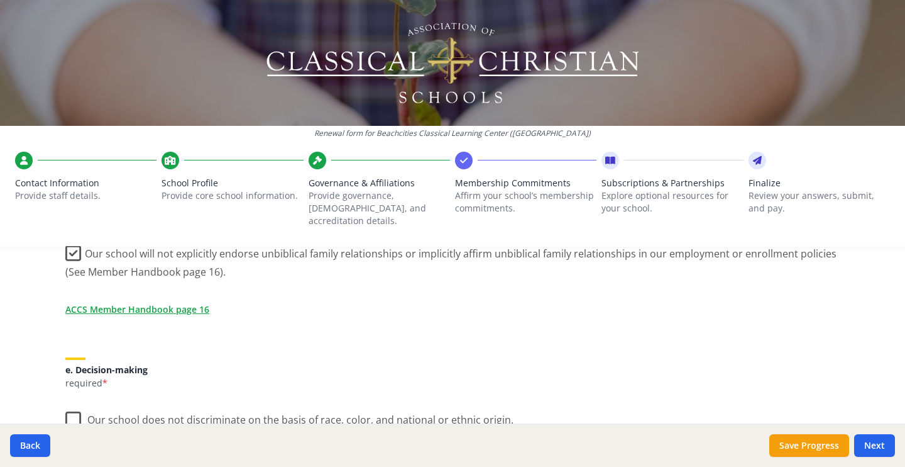
click at [79, 403] on label "Our school does not discriminate on the basis of race, color, and national or e…" at bounding box center [289, 416] width 448 height 27
click at [0, 0] on input "Our school does not discriminate on the basis of race, color, and national or e…" at bounding box center [0, 0] width 0 height 0
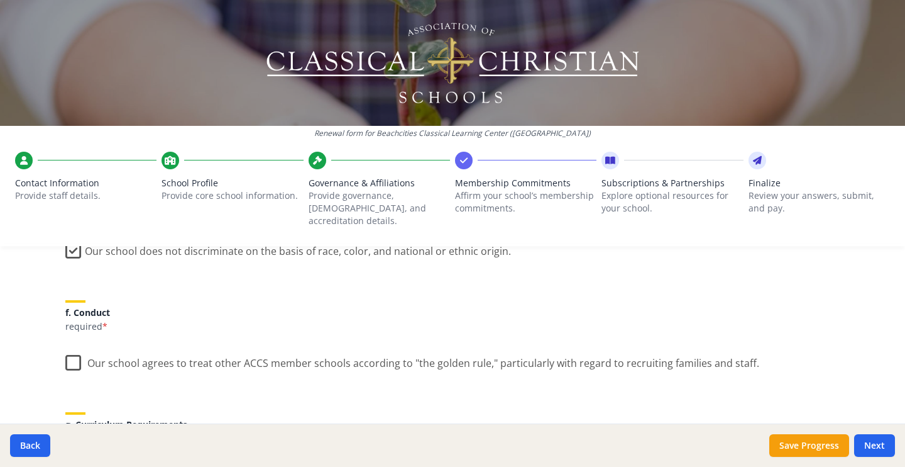
scroll to position [809, 0]
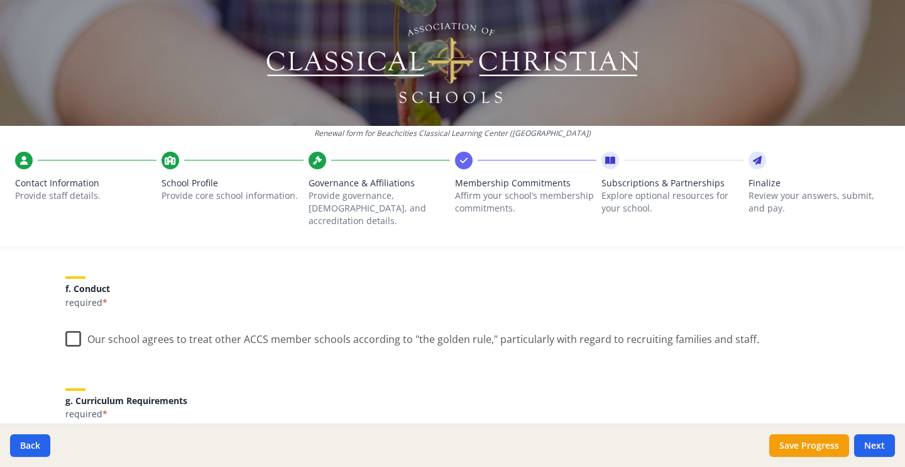
click at [65, 328] on label "Our school agrees to treat other ACCS member schools according to "the golden r…" at bounding box center [412, 336] width 694 height 27
click at [0, 0] on input "Our school agrees to treat other ACCS member schools according to "the golden r…" at bounding box center [0, 0] width 0 height 0
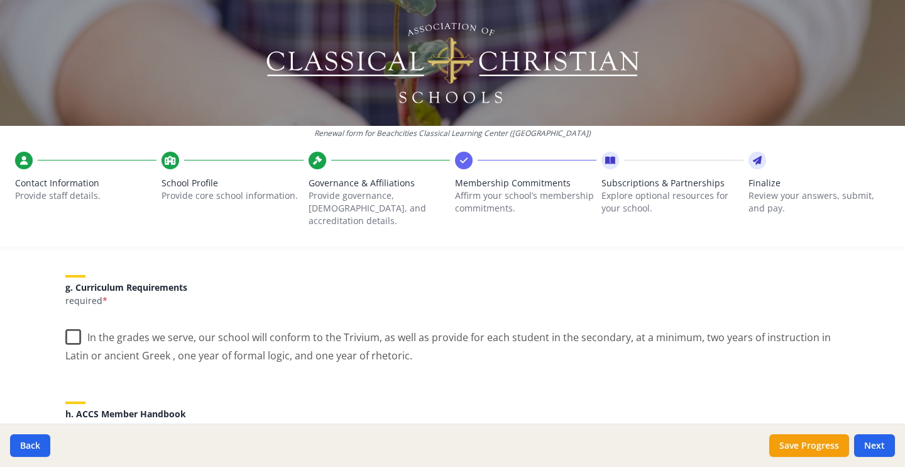
scroll to position [924, 0]
click at [77, 320] on label "In the grades we serve, our school will conform to the Trivium, as well as prov…" at bounding box center [452, 340] width 775 height 42
click at [0, 0] on input "In the grades we serve, our school will conform to the Trivium, as well as prov…" at bounding box center [0, 0] width 0 height 0
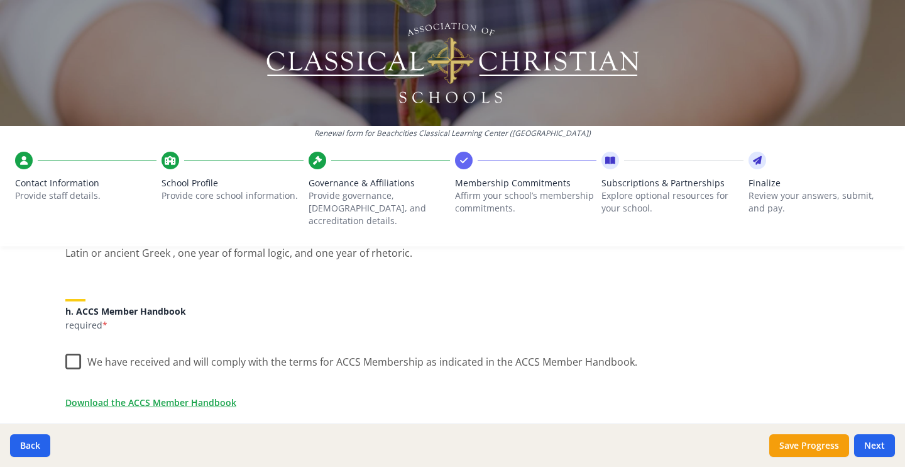
scroll to position [1050, 0]
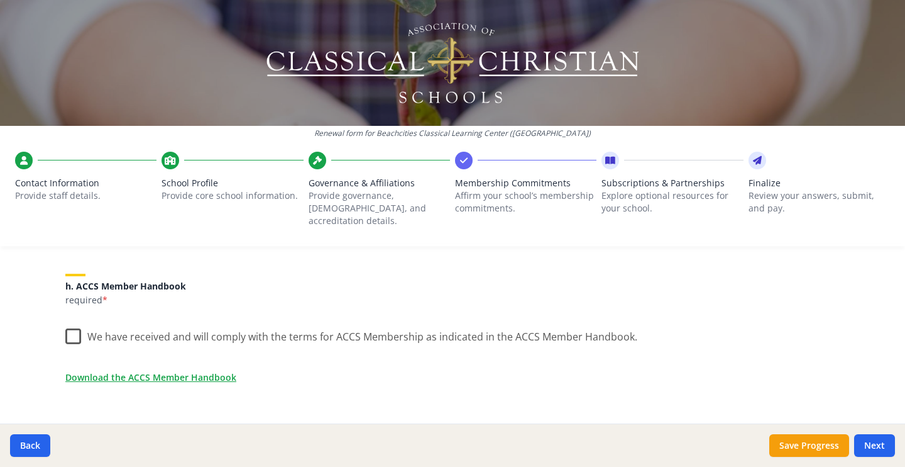
click at [82, 320] on label "We have received and will comply with the terms for ACCS Membership as indicate…" at bounding box center [351, 333] width 572 height 27
click at [0, 0] on input "We have received and will comply with the terms for ACCS Membership as indicate…" at bounding box center [0, 0] width 0 height 0
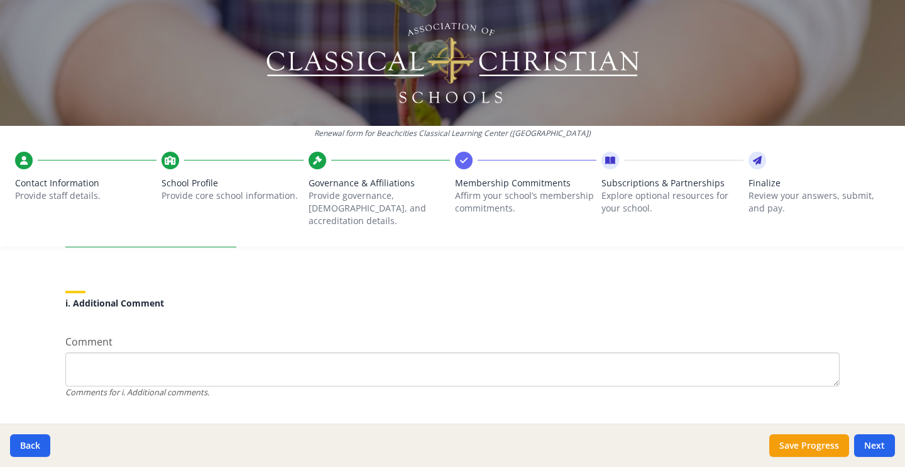
scroll to position [1200, 0]
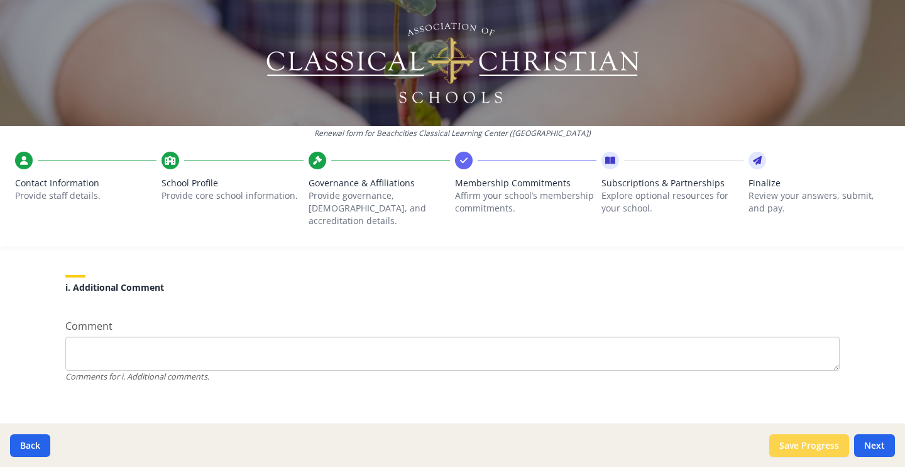
click at [811, 450] on button "Save Progress" at bounding box center [810, 445] width 80 height 23
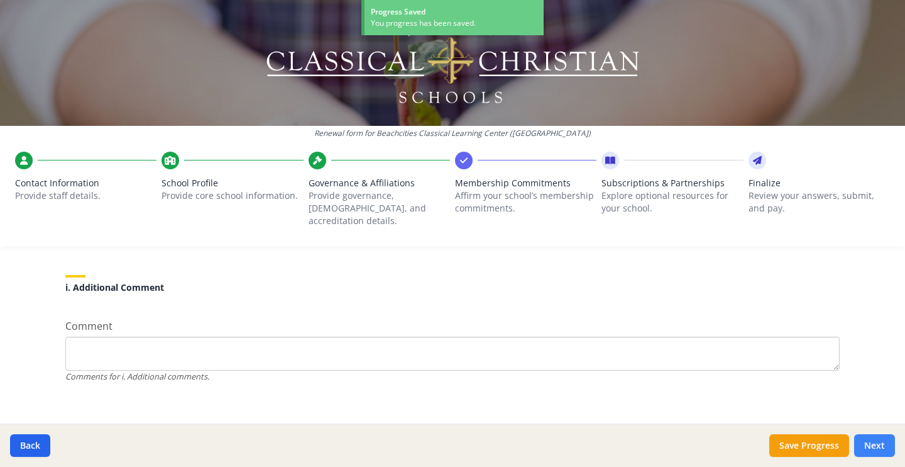
click at [889, 448] on button "Next" at bounding box center [875, 445] width 41 height 23
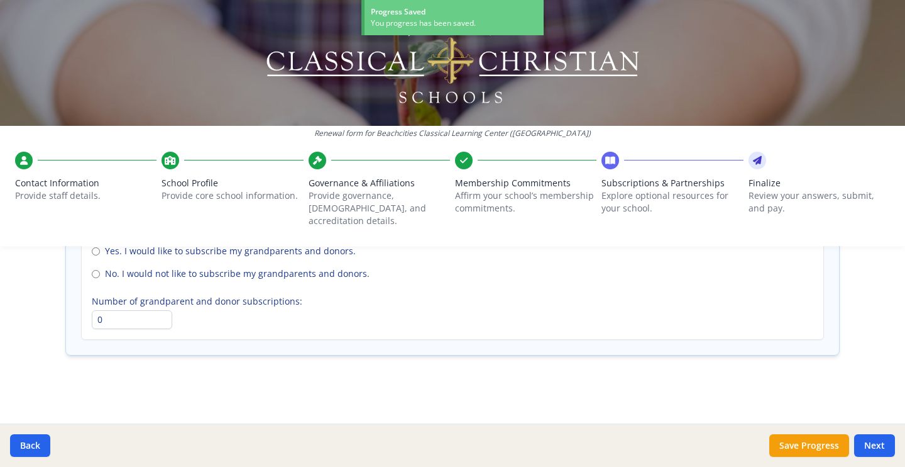
scroll to position [970, 0]
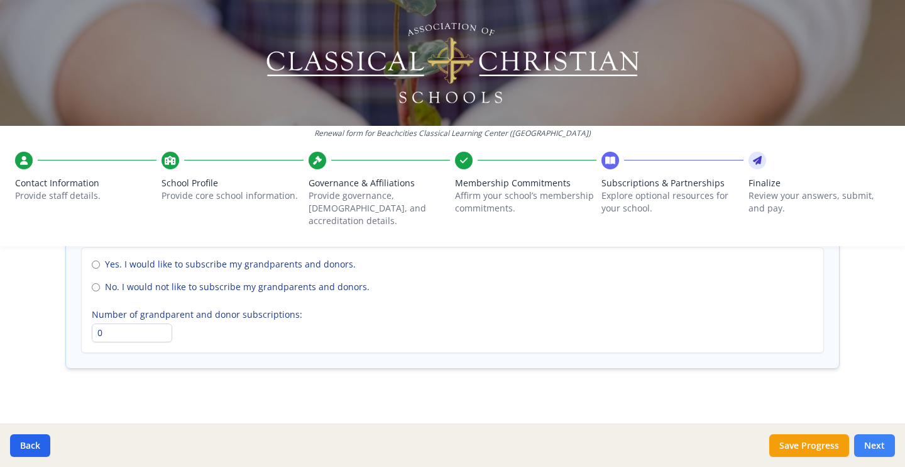
click at [879, 444] on button "Next" at bounding box center [875, 445] width 41 height 23
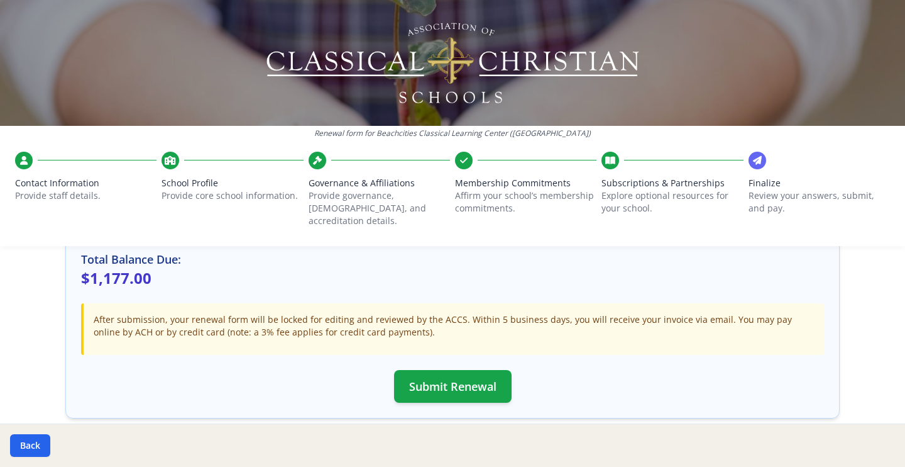
scroll to position [395, 0]
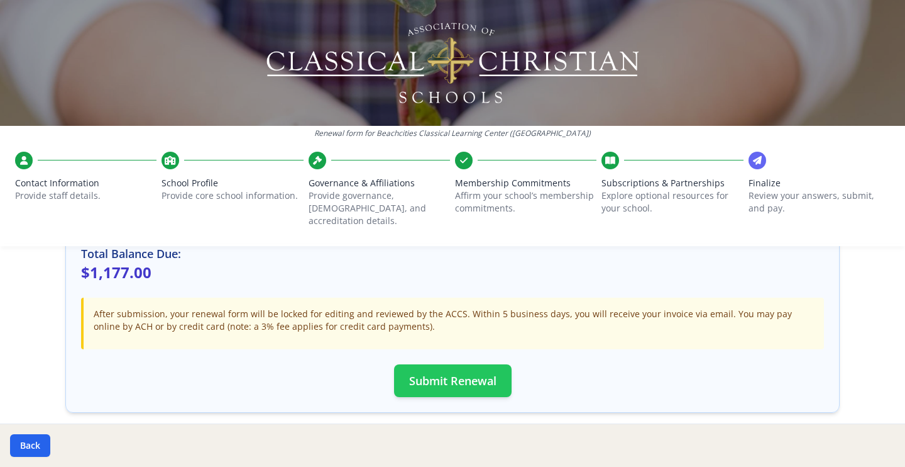
click at [445, 371] on button "Submit Renewal" at bounding box center [453, 380] width 118 height 33
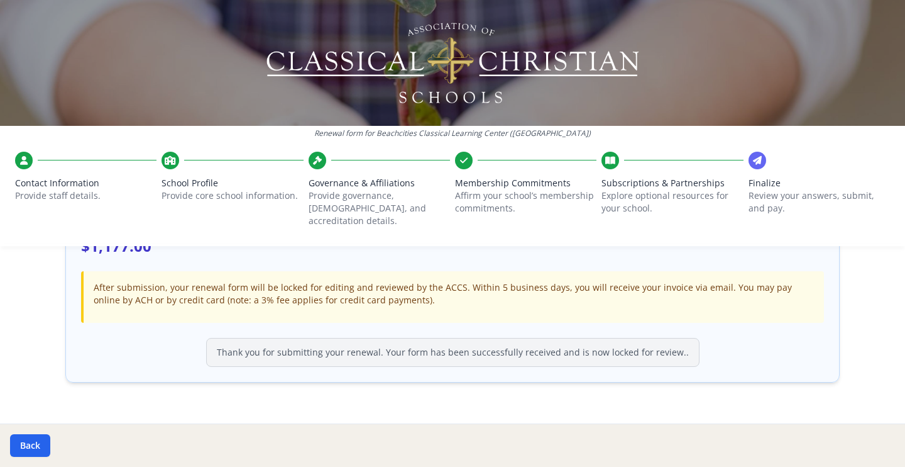
scroll to position [435, 0]
